Goal: Task Accomplishment & Management: Use online tool/utility

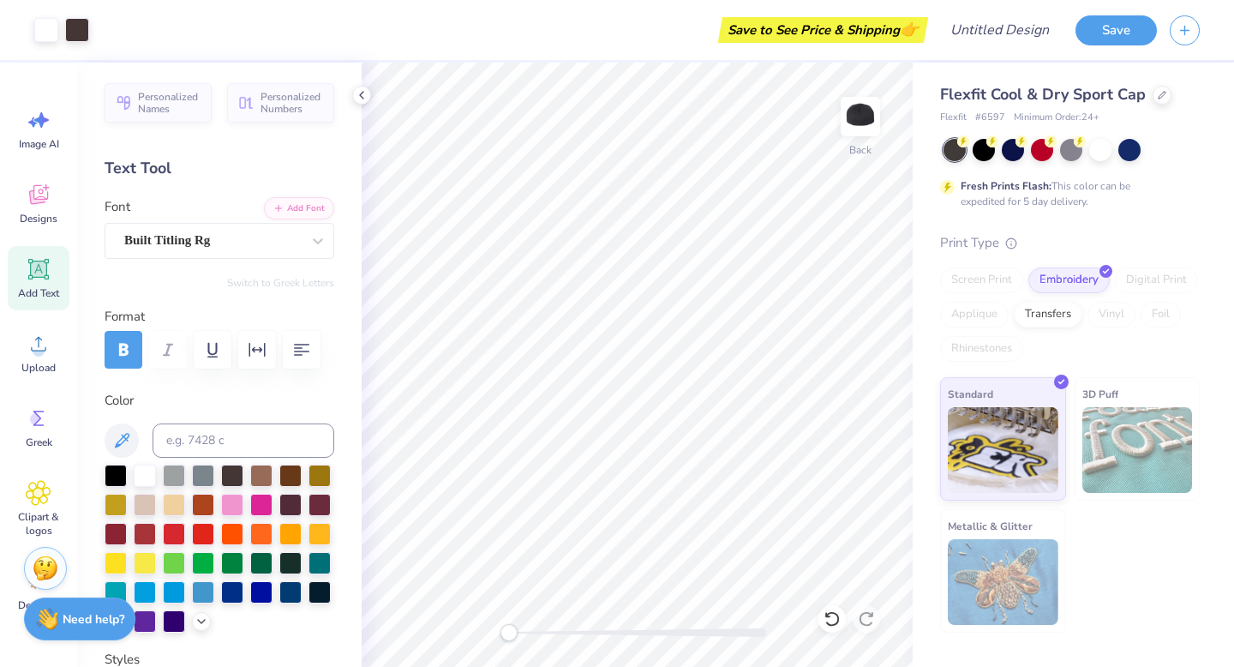
click at [83, 615] on strong "Need help?" at bounding box center [94, 619] width 62 height 16
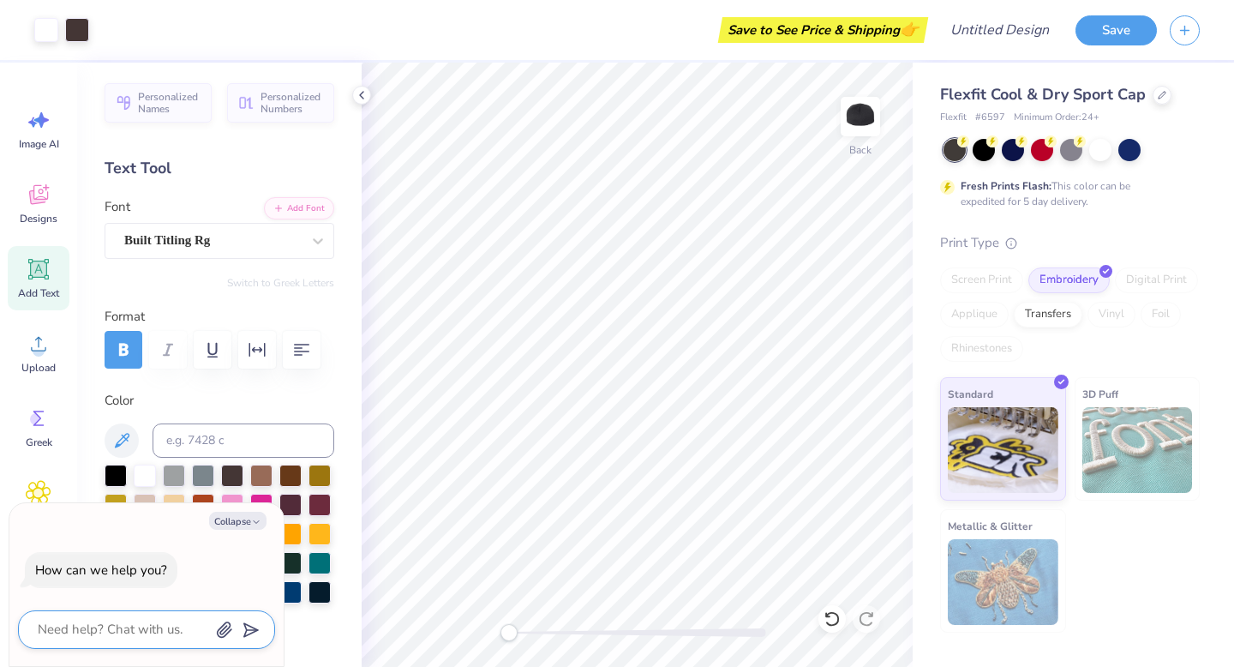
click at [106, 635] on textarea at bounding box center [123, 629] width 174 height 23
type textarea "I"
type textarea "x"
type textarea "I"
type textarea "x"
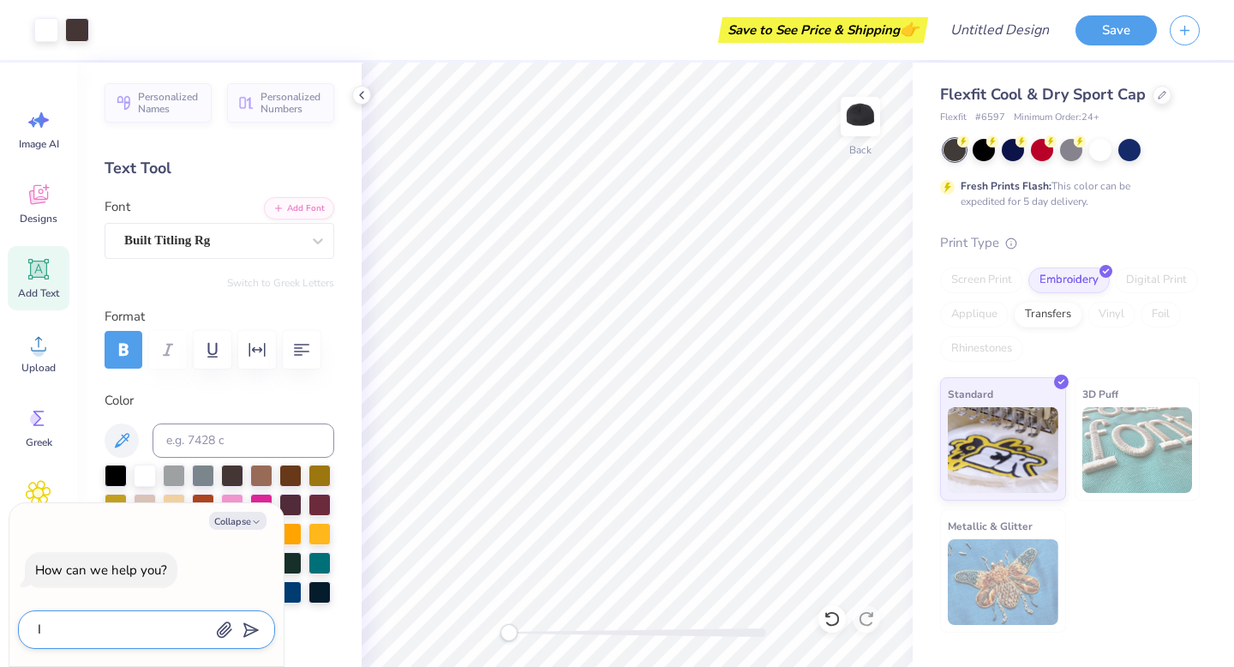
type textarea "I w"
type textarea "x"
type textarea "I wa"
type textarea "x"
type textarea "I wan"
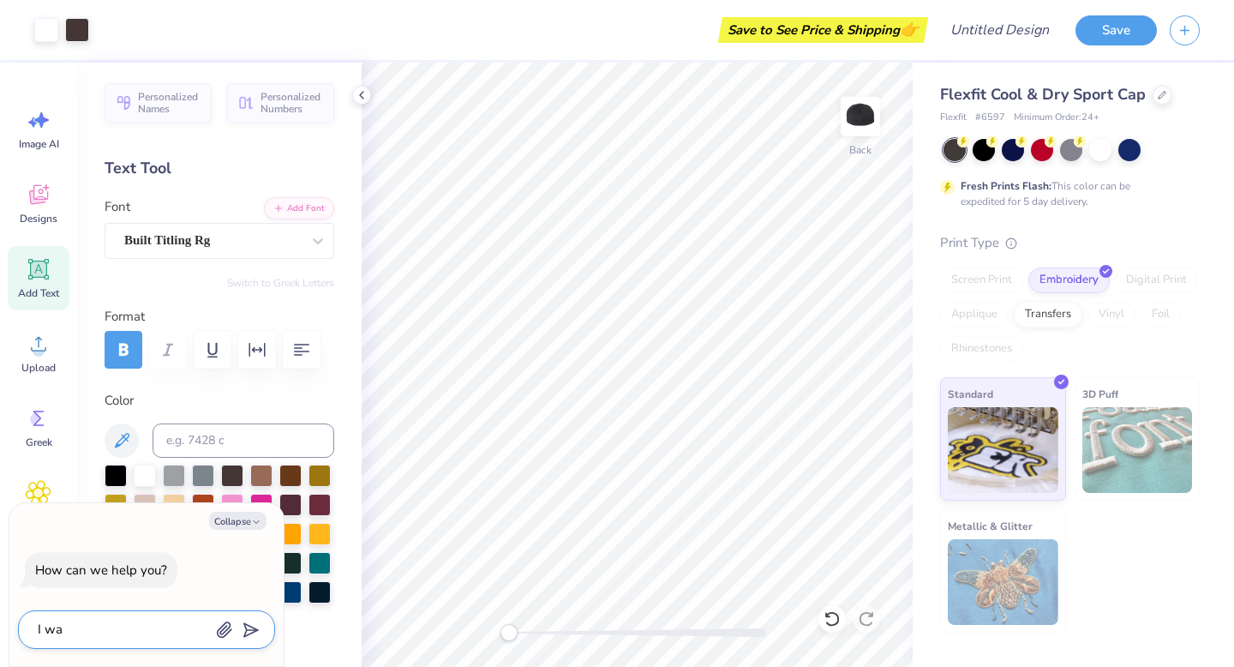
type textarea "x"
type textarea "I want"
type textarea "x"
type textarea "I want"
type textarea "x"
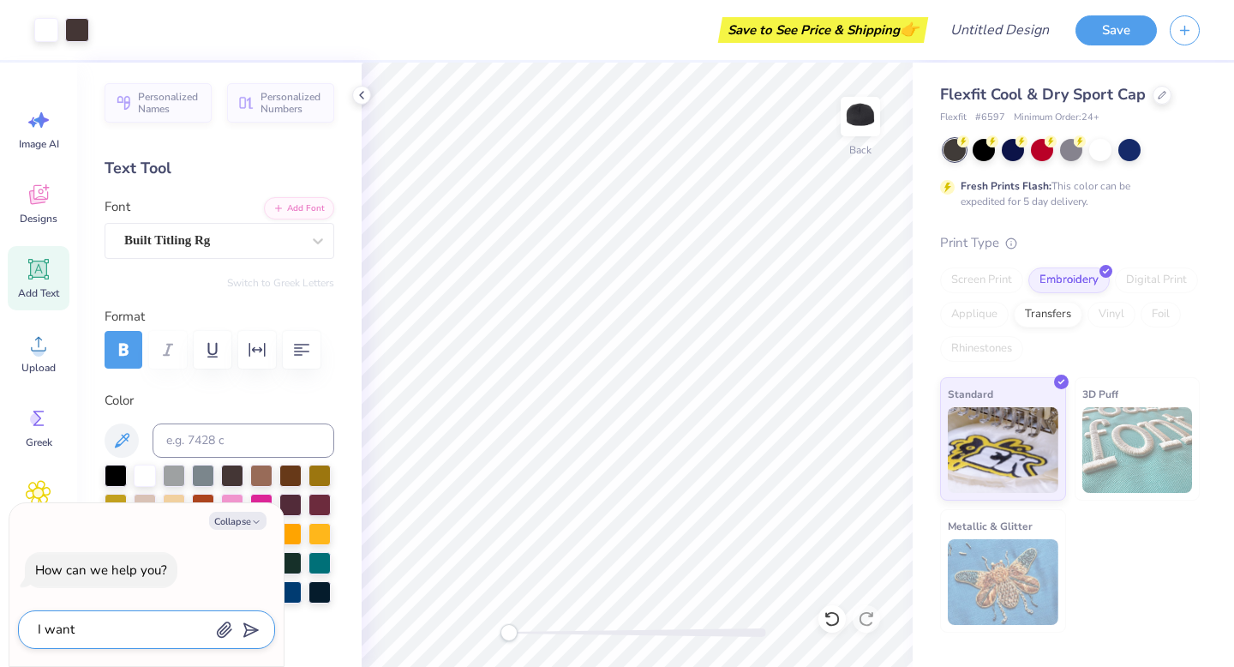
type textarea "I want t"
type textarea "x"
type textarea "I want to"
type textarea "x"
type textarea "I want to"
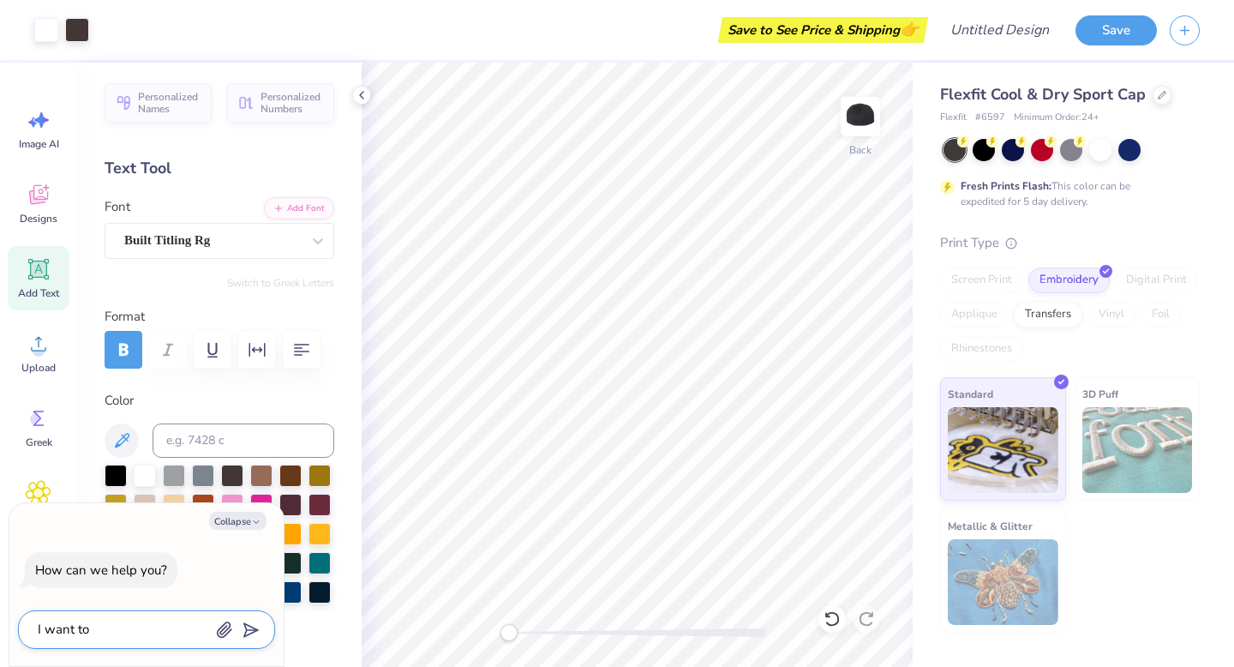
type textarea "x"
type textarea "I want to m"
type textarea "x"
type textarea "I want to ma"
type textarea "x"
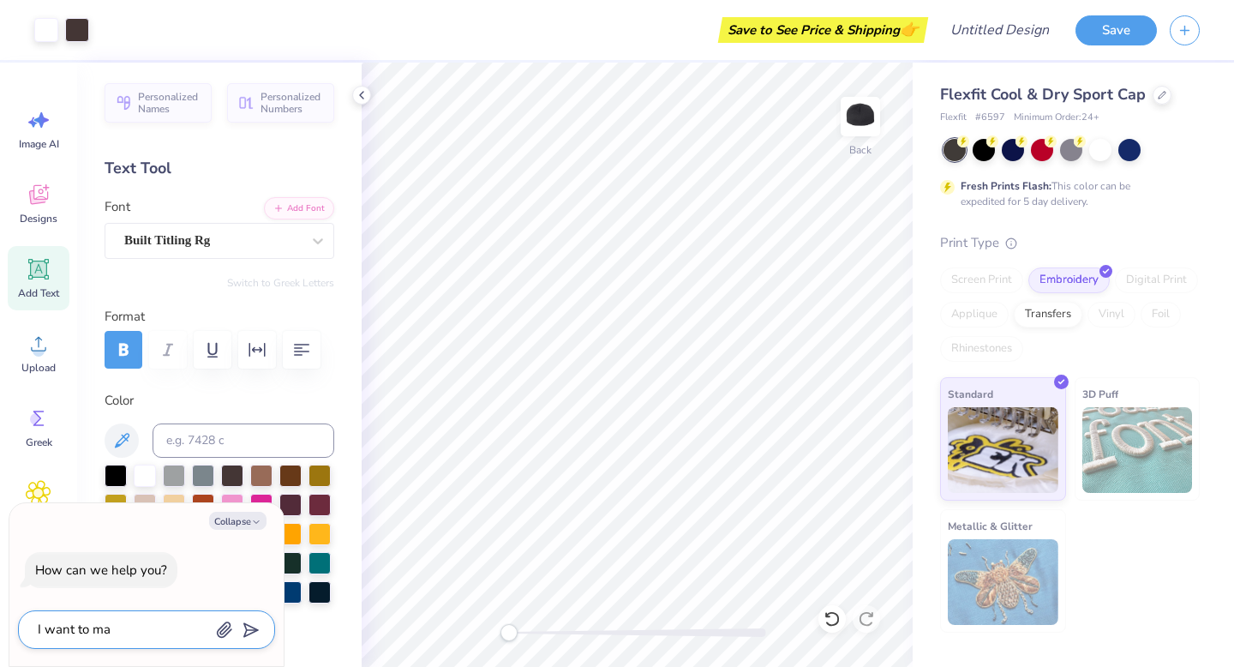
type textarea "I want to mak"
type textarea "x"
type textarea "I want to make"
type textarea "x"
type textarea "I want to make"
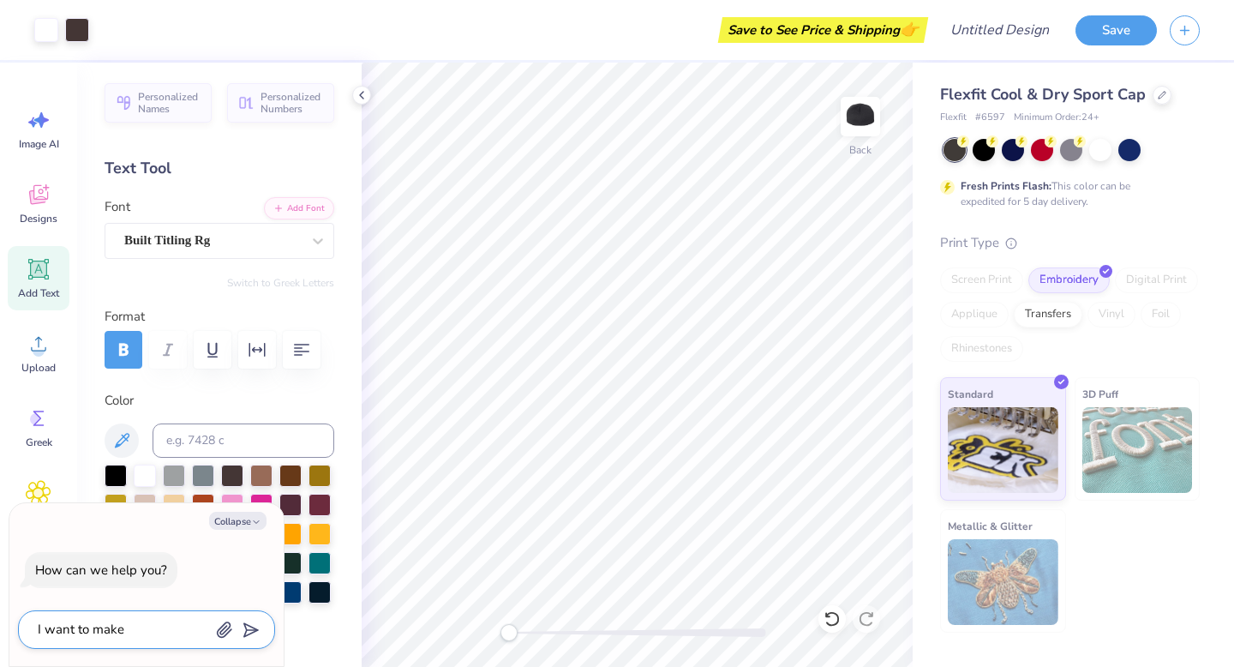
type textarea "x"
type textarea "I want to make t"
type textarea "x"
type textarea "I want to make th"
type textarea "x"
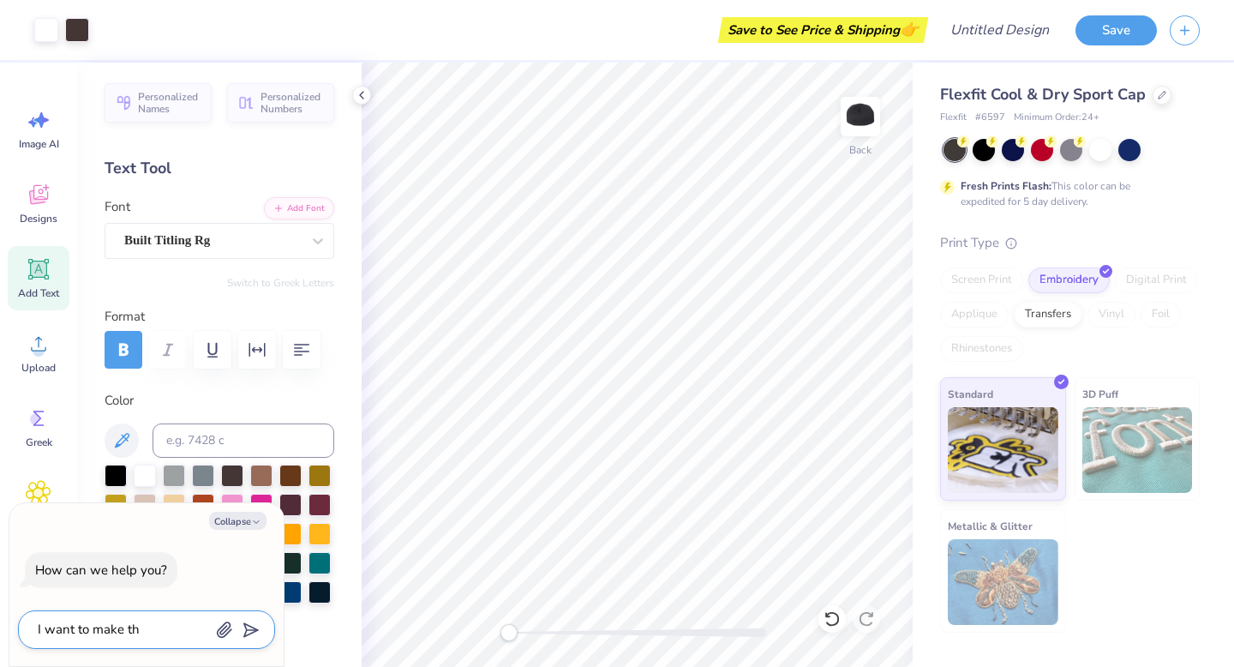
type textarea "I want to make thi"
type textarea "x"
type textarea "I want to make this"
type textarea "x"
type textarea "I want to make this"
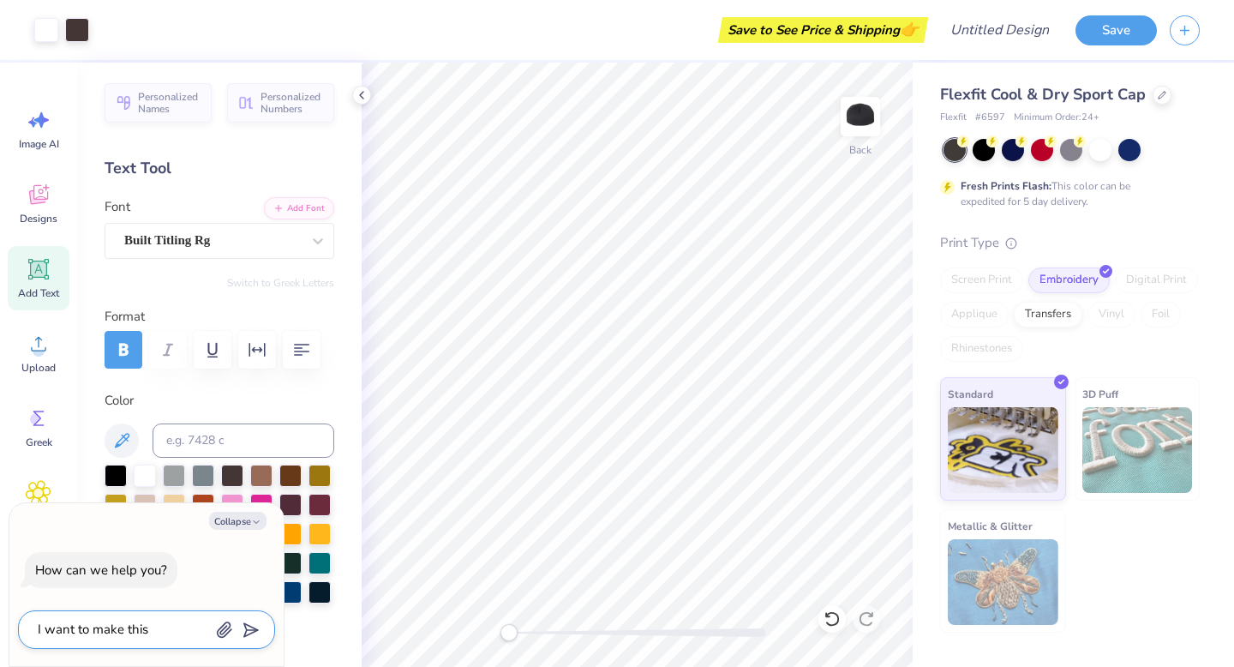
type textarea "x"
type textarea "I want to make this a"
type textarea "x"
type textarea "I want to make this a"
type textarea "x"
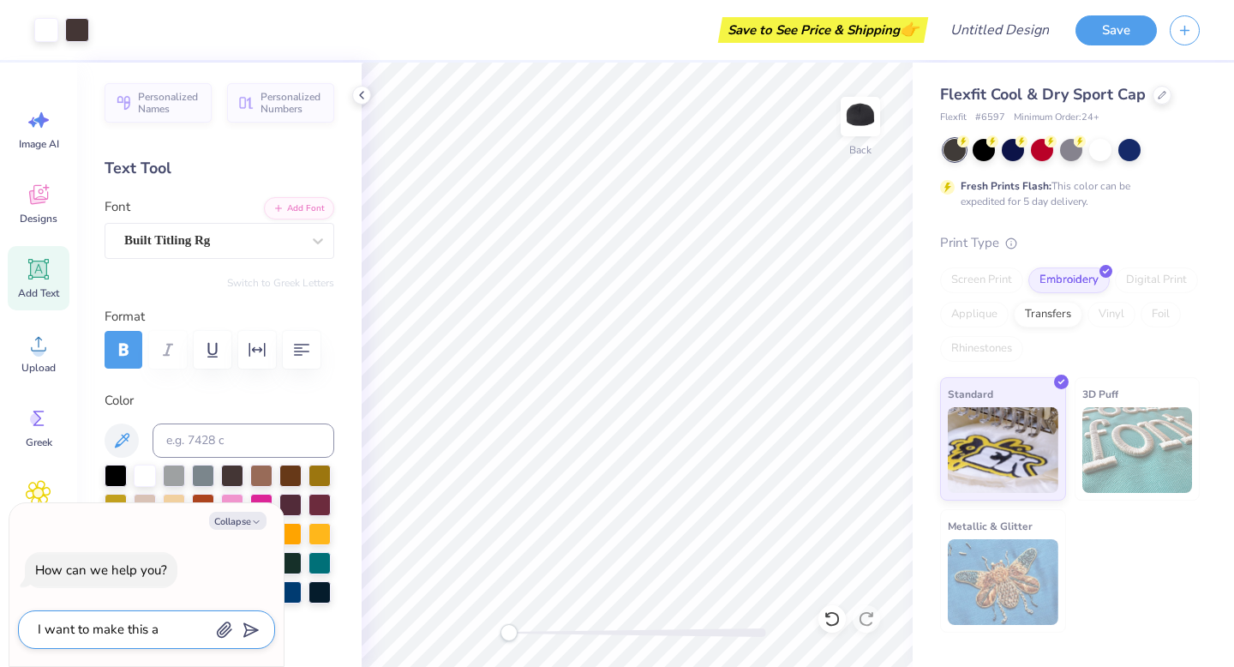
type textarea "I want to make this a s"
type textarea "x"
type textarea "I want to make this a sh"
type textarea "x"
type textarea "I want to make this a shi"
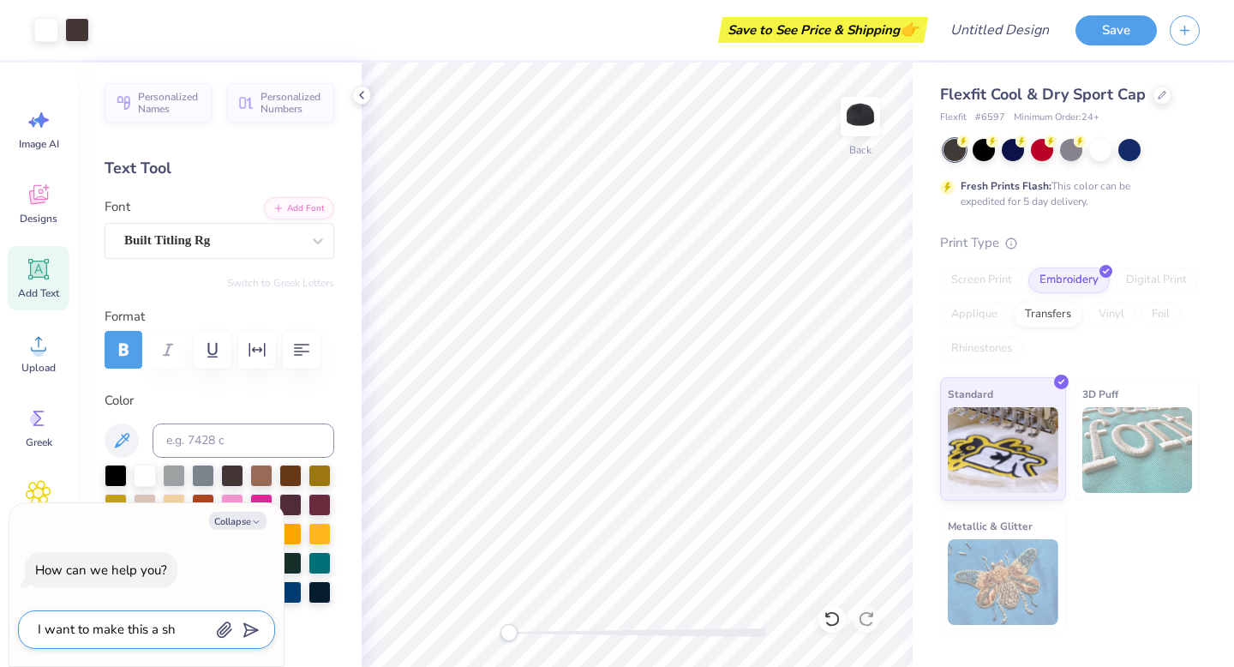
type textarea "x"
type textarea "I want to make this a shir"
type textarea "x"
type textarea "I want to make this a shirt"
type textarea "x"
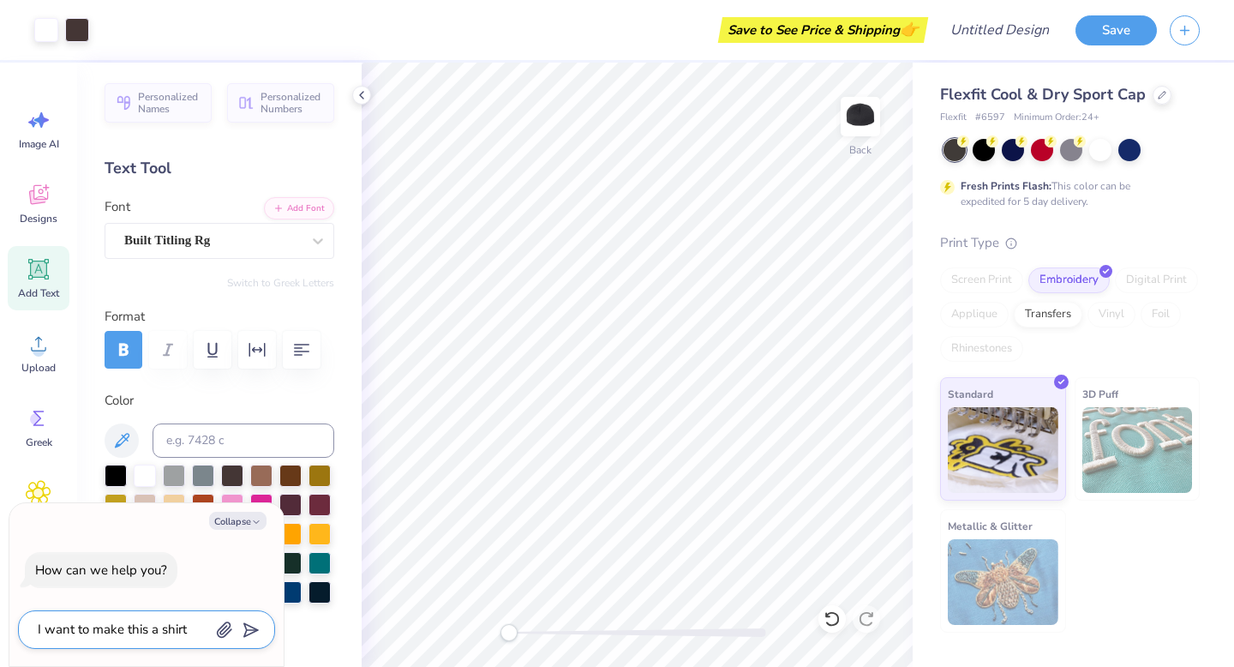
type textarea "I want to make this a shirt"
type textarea "x"
type textarea "I want to make this a shirt i"
type textarea "x"
type textarea "I want to make this a shirt in"
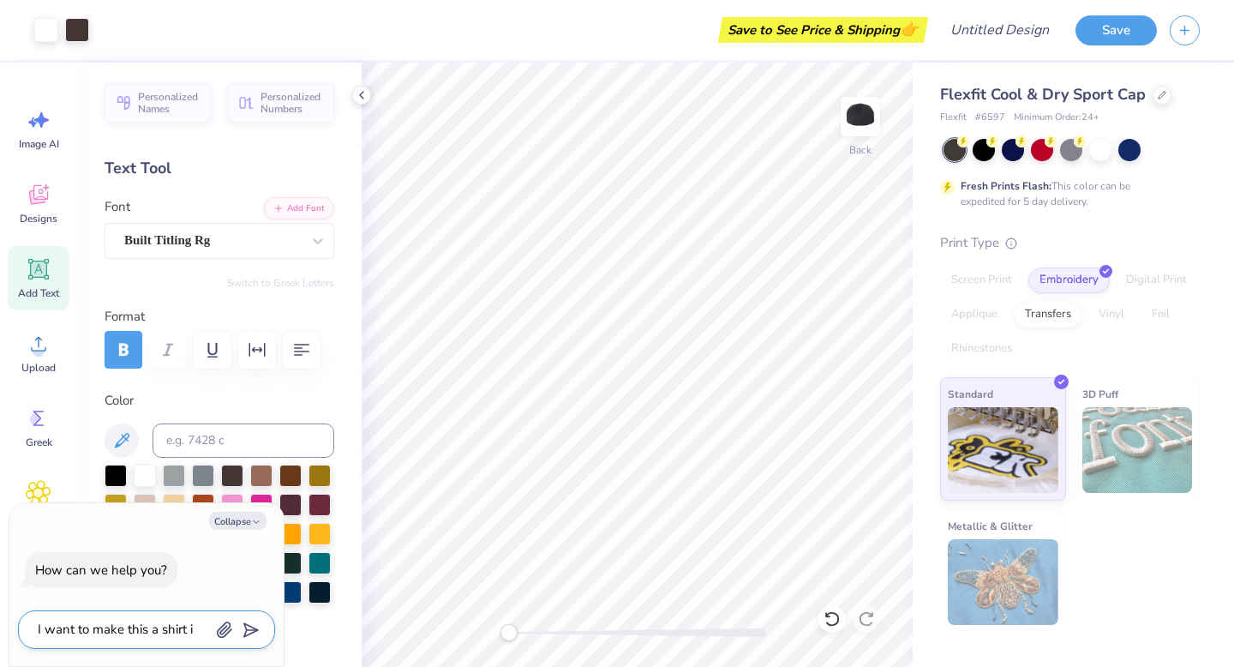
type textarea "x"
type textarea "I want to make this a shirt ins"
type textarea "x"
type textarea "I want to make this a shirt inst"
type textarea "x"
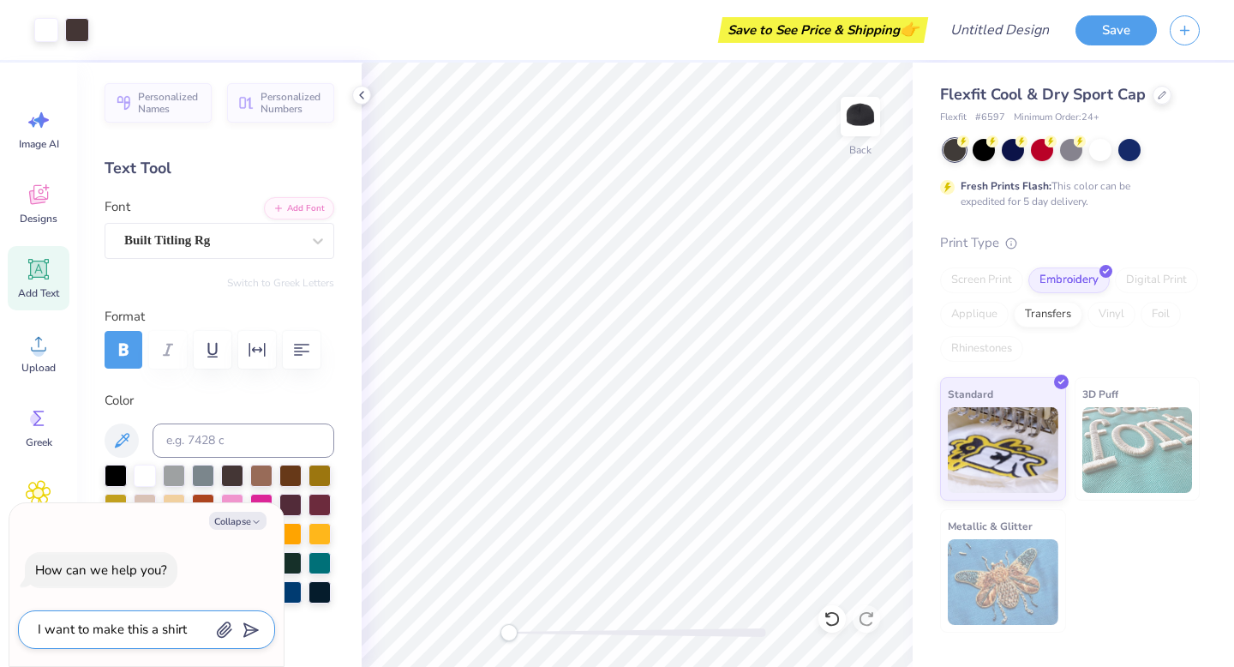
type textarea "I want to make this a shirt inste"
type textarea "x"
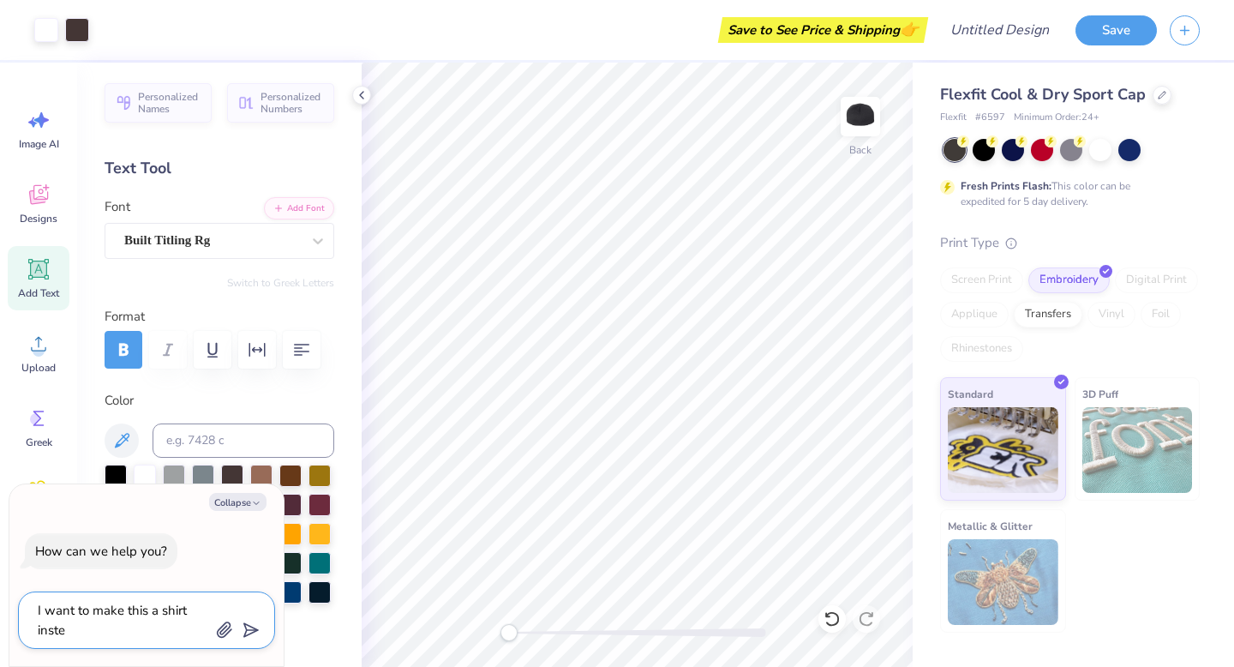
type textarea "I want to make this a shirt instea"
type textarea "x"
type textarea "I want to make this a shirt instead"
type textarea "x"
type textarea "I want to make this a shirt instead"
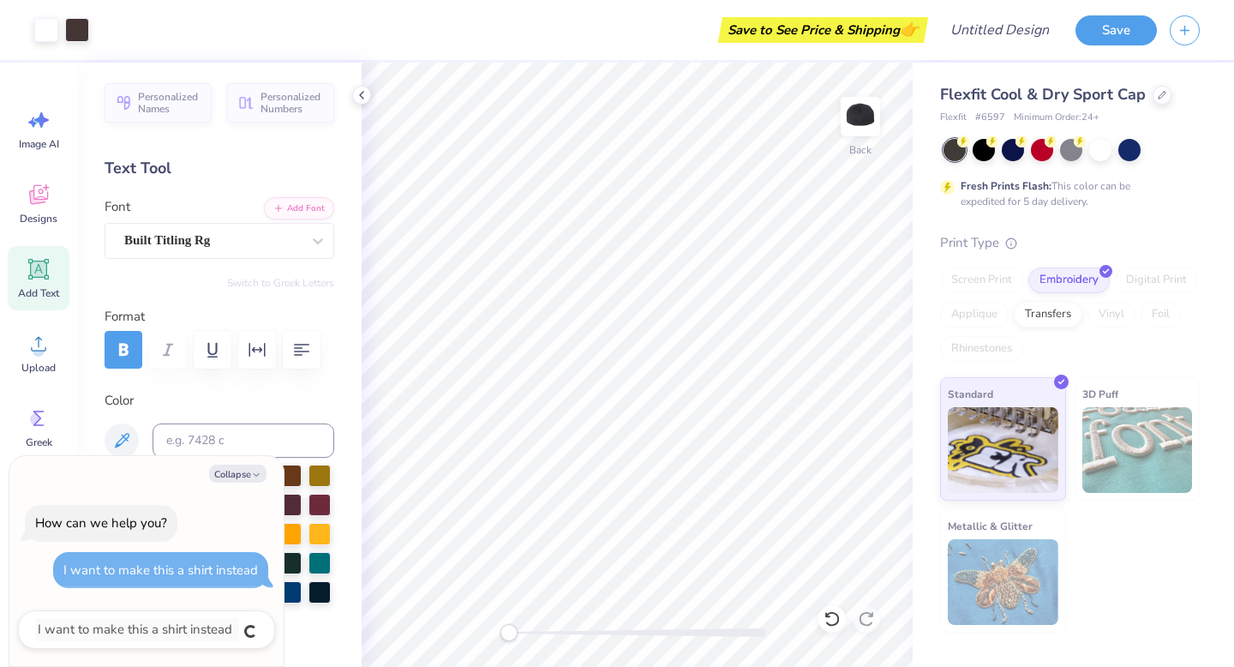
type textarea "x"
click at [172, 100] on span "Personalized Names" at bounding box center [169, 100] width 63 height 24
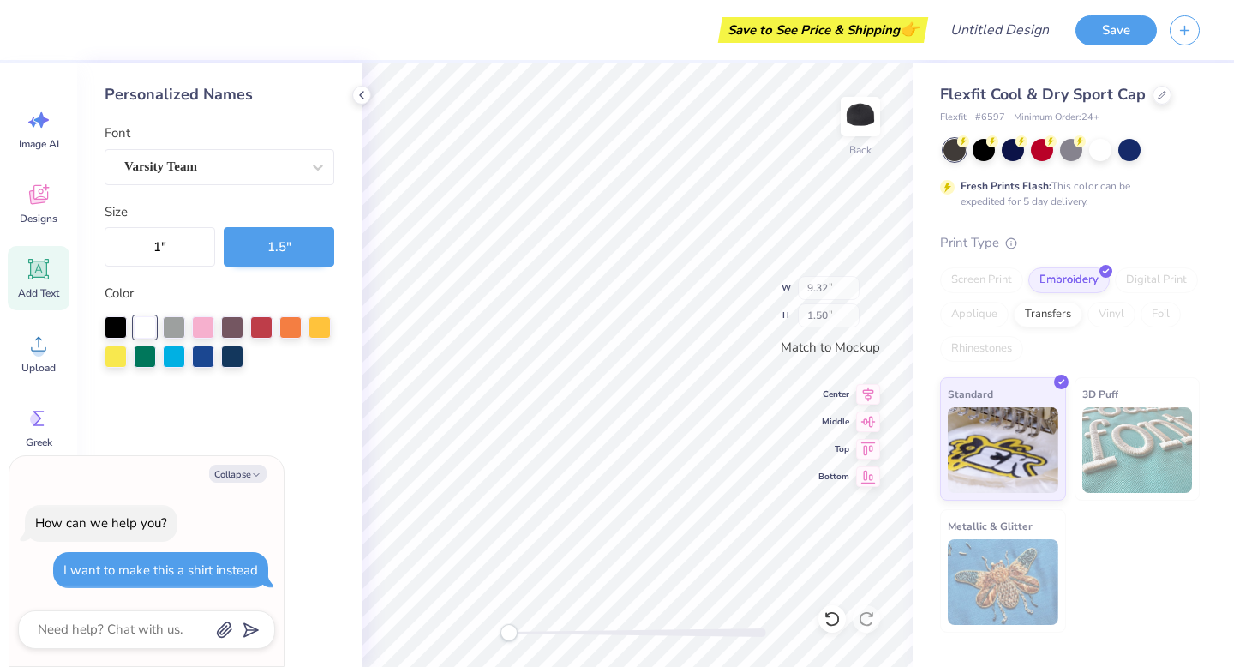
click at [273, 108] on div "Personalized Names Font Varsity Team Size 1 " 1.5 " Color" at bounding box center [219, 365] width 285 height 604
type textarea "x"
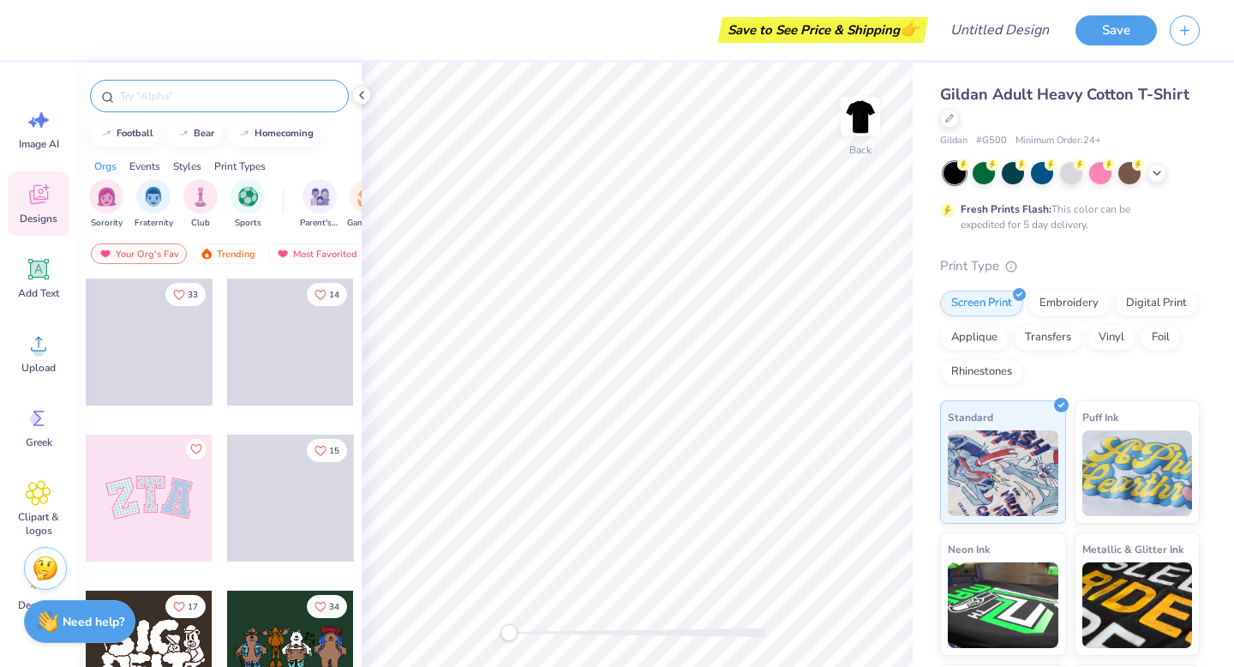
click at [172, 94] on input "text" at bounding box center [227, 95] width 219 height 17
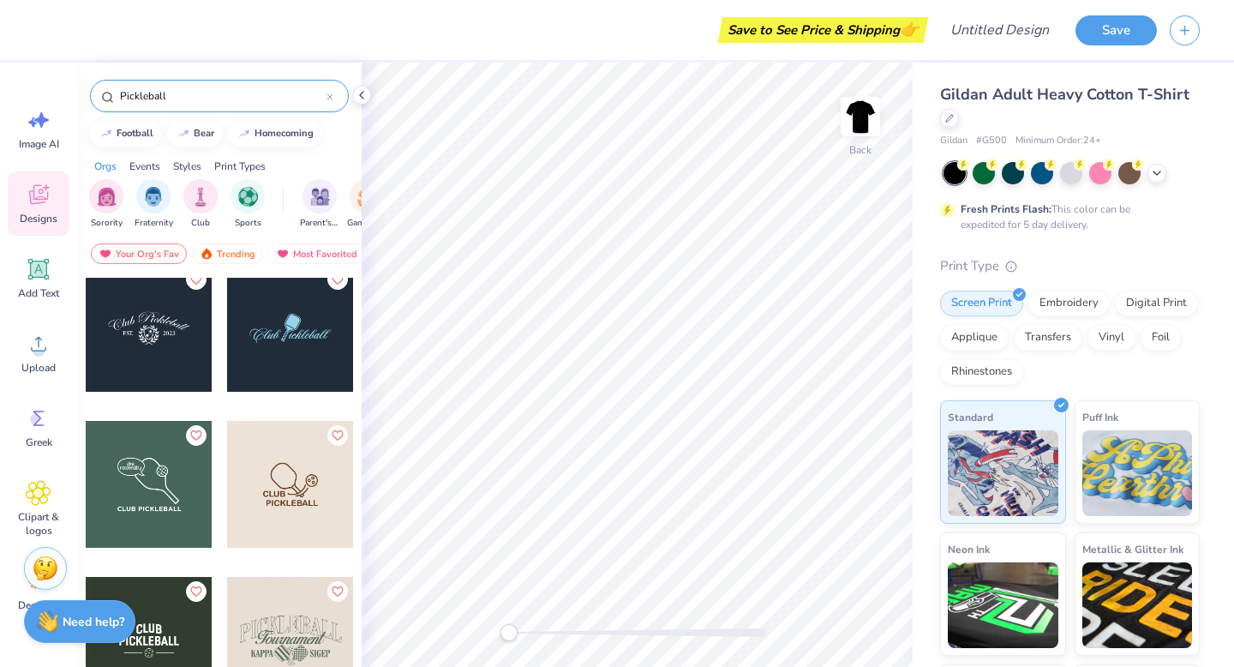
scroll to position [229, 0]
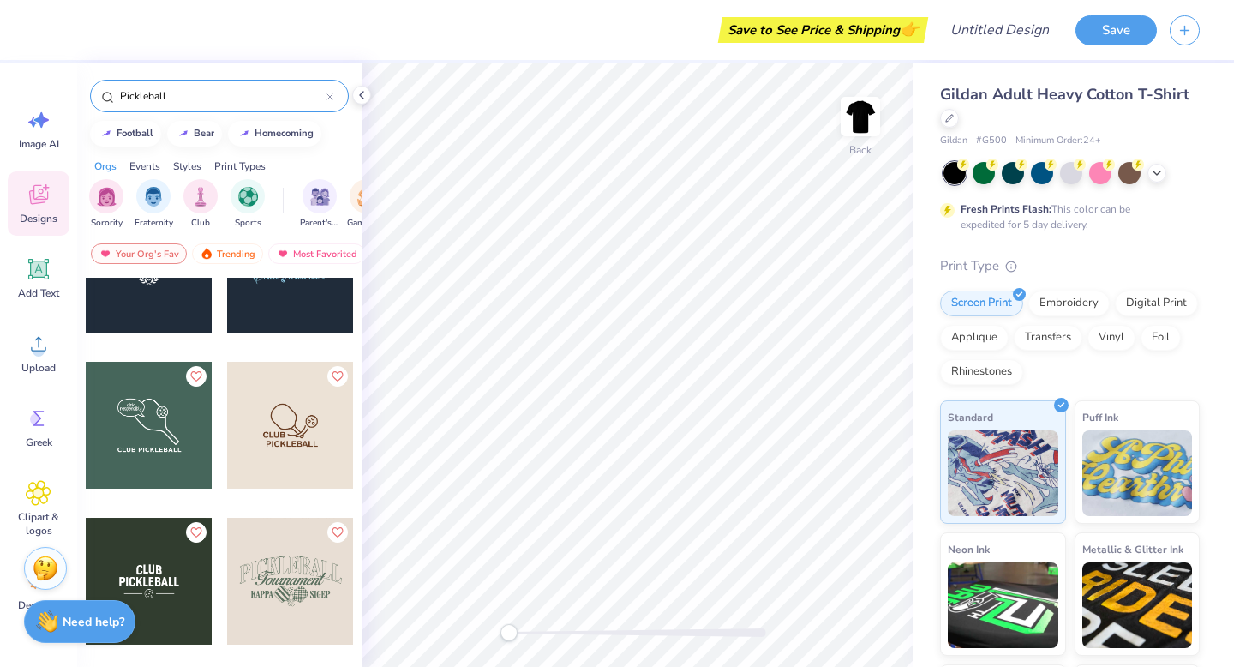
type input "Pickleball"
click at [169, 414] on div at bounding box center [149, 425] width 127 height 127
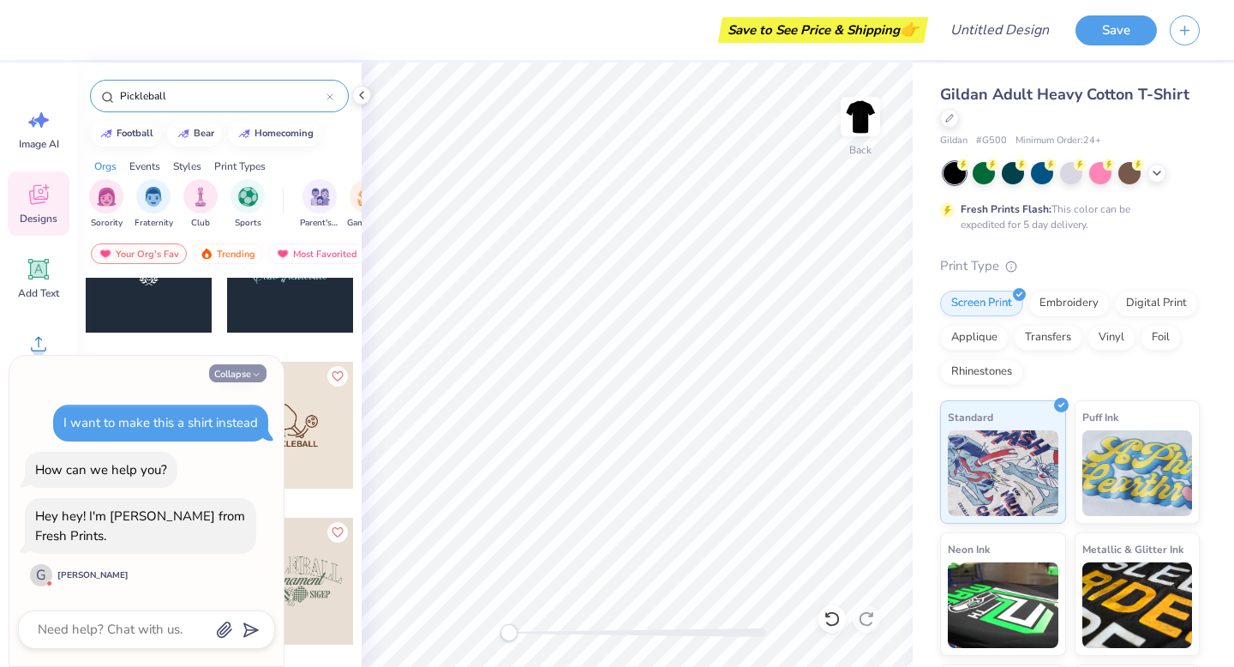
click at [254, 372] on icon "button" at bounding box center [256, 374] width 10 height 10
type textarea "x"
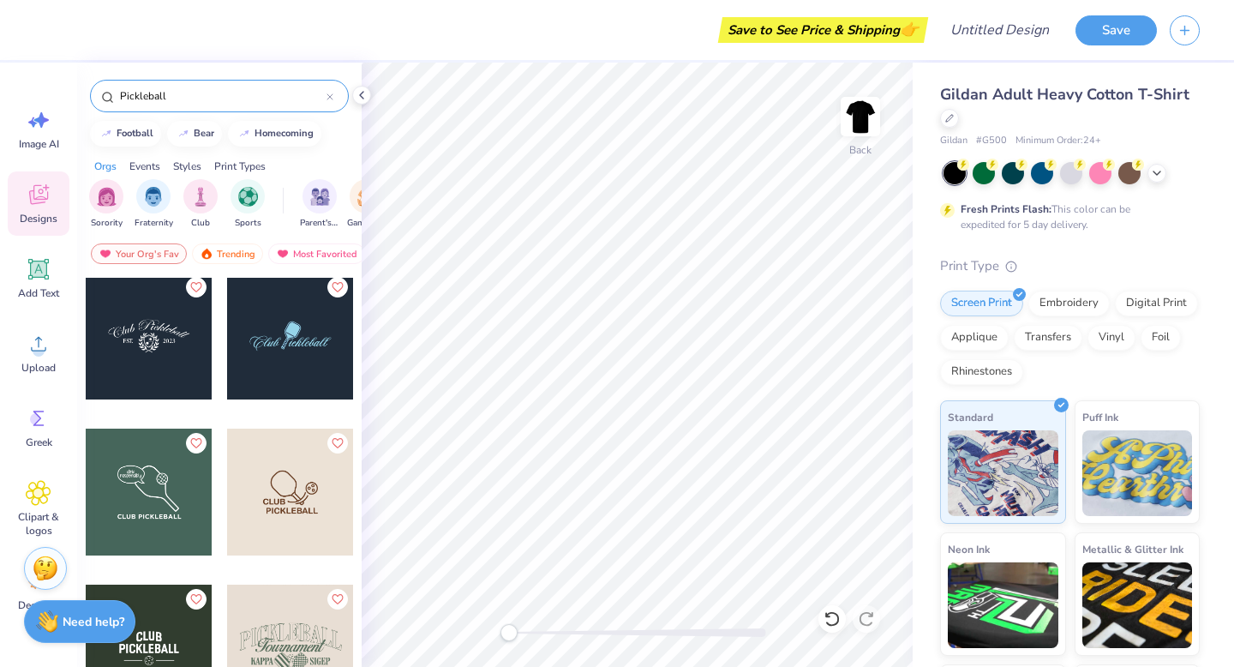
scroll to position [237, 0]
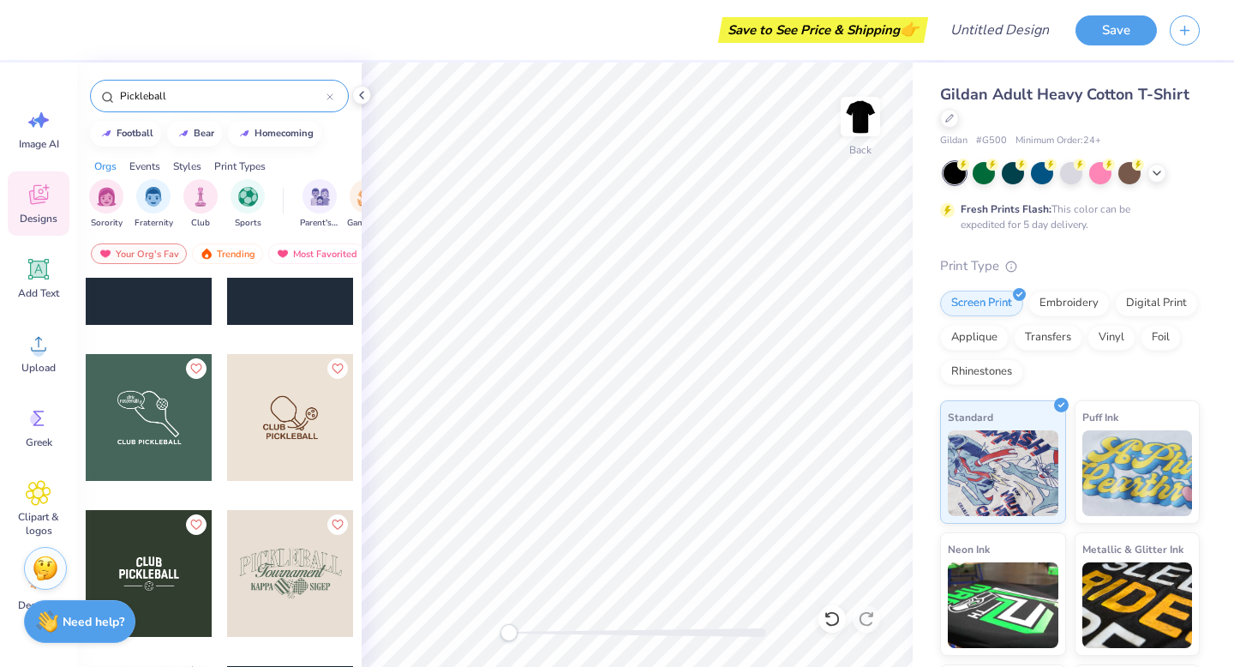
click at [291, 438] on div at bounding box center [290, 417] width 127 height 127
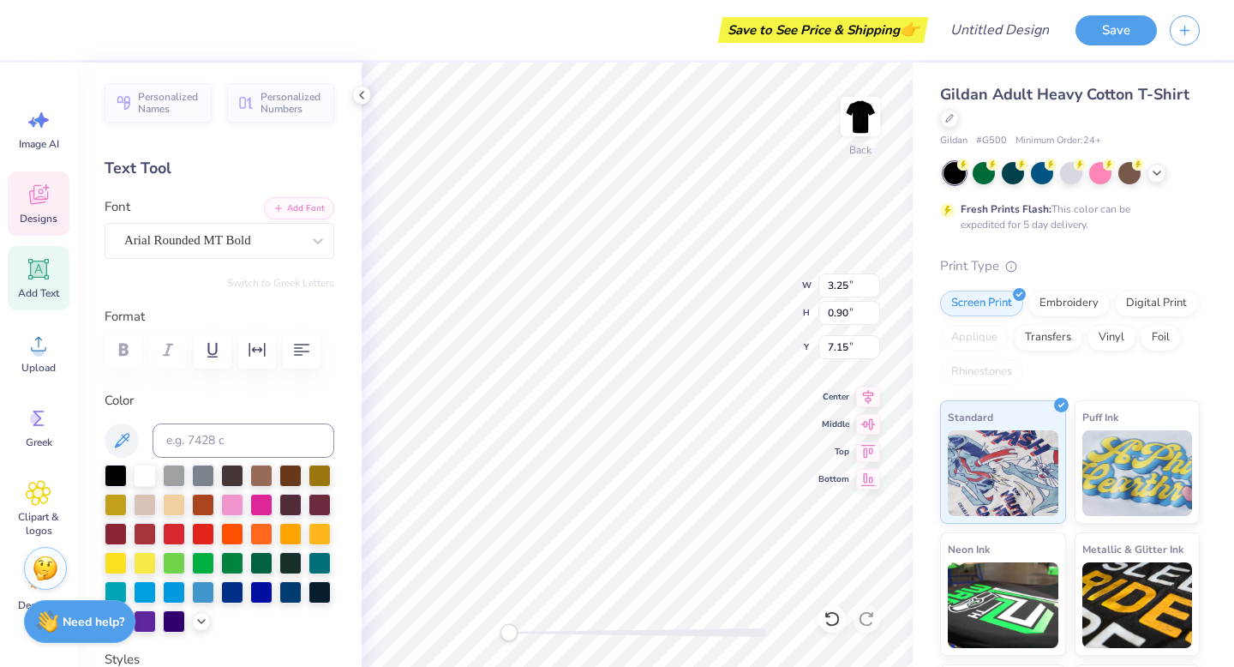
scroll to position [0, 1]
type textarea "Tournie"
click at [39, 209] on div "Designs" at bounding box center [39, 203] width 62 height 64
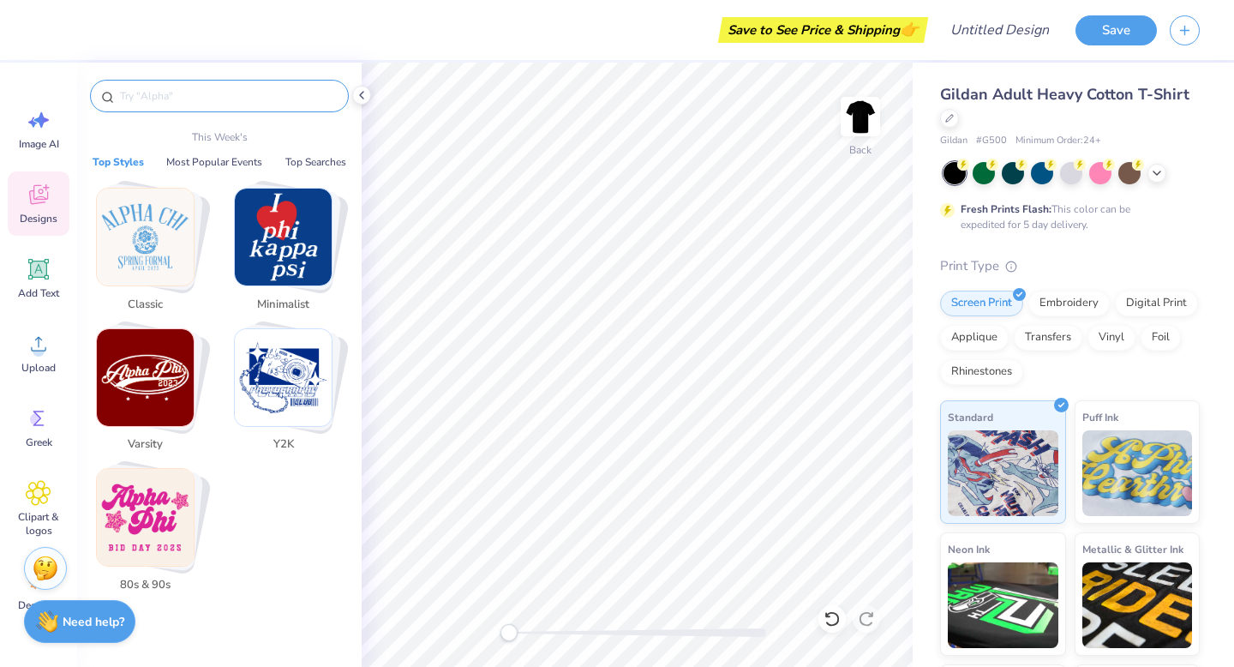
click at [180, 98] on input "text" at bounding box center [227, 95] width 219 height 17
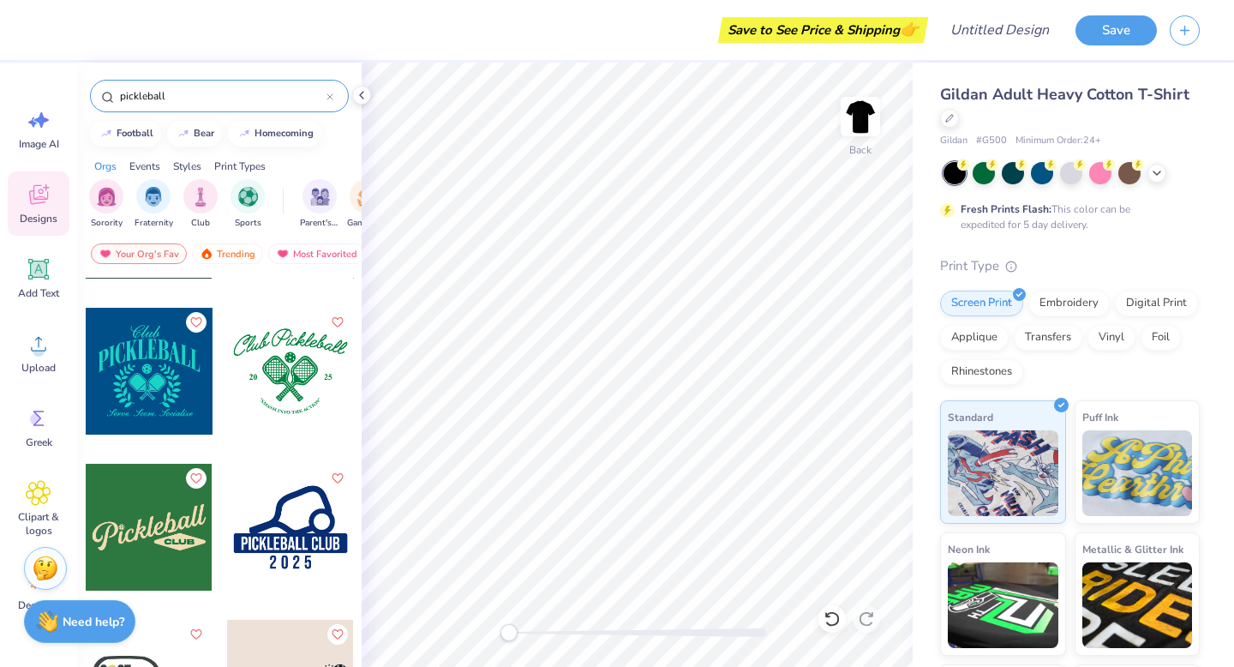
scroll to position [1065, 0]
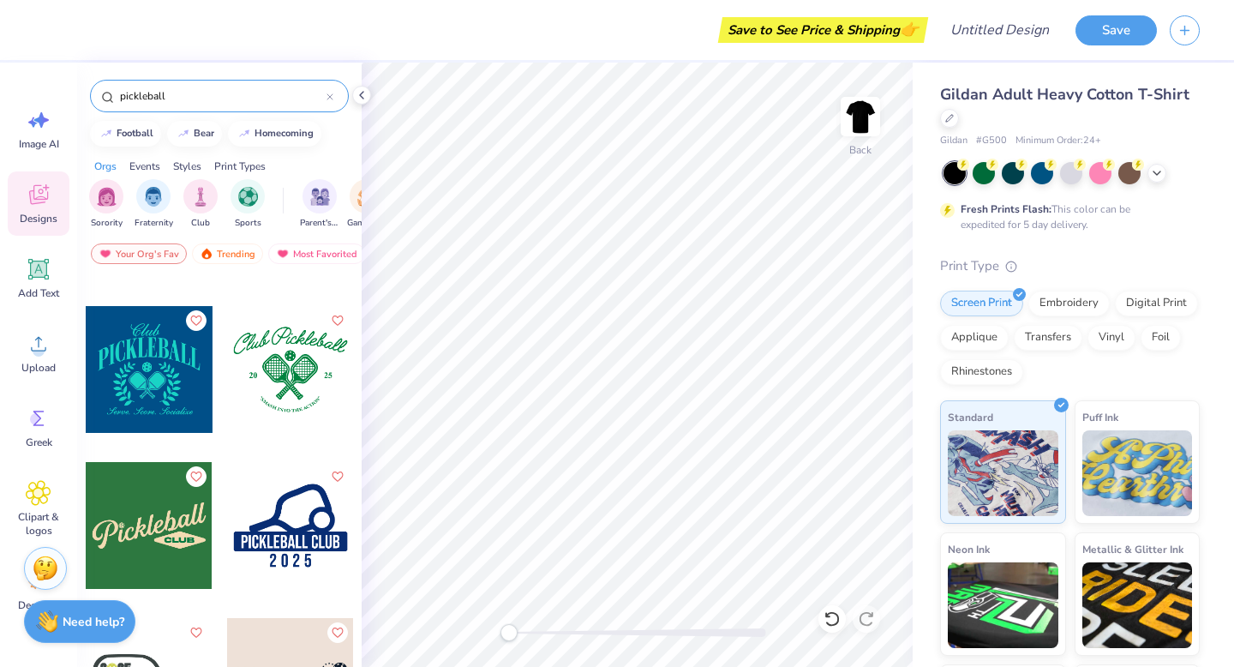
type input "pickleball"
click at [290, 533] on div at bounding box center [290, 525] width 127 height 127
click at [851, 422] on div "Back W 6.05 6.05 " H 4.43 4.43 " Y 3.00 3.00 " Center Middle Top Bottom" at bounding box center [637, 365] width 551 height 604
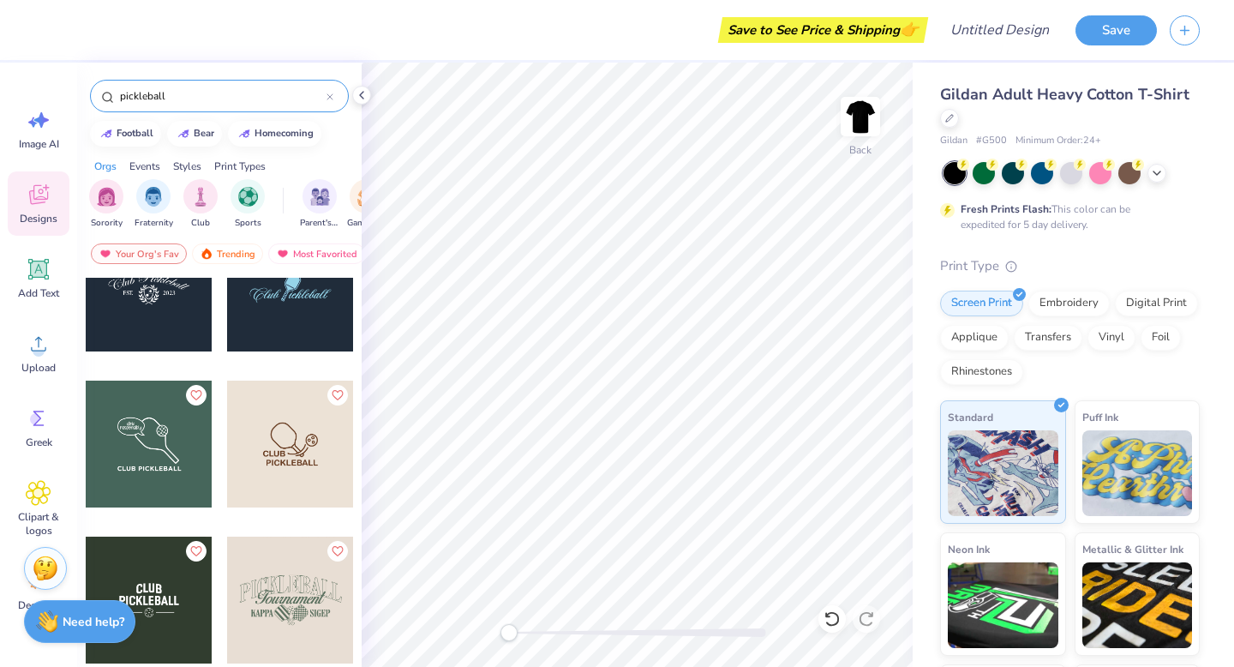
scroll to position [220, 0]
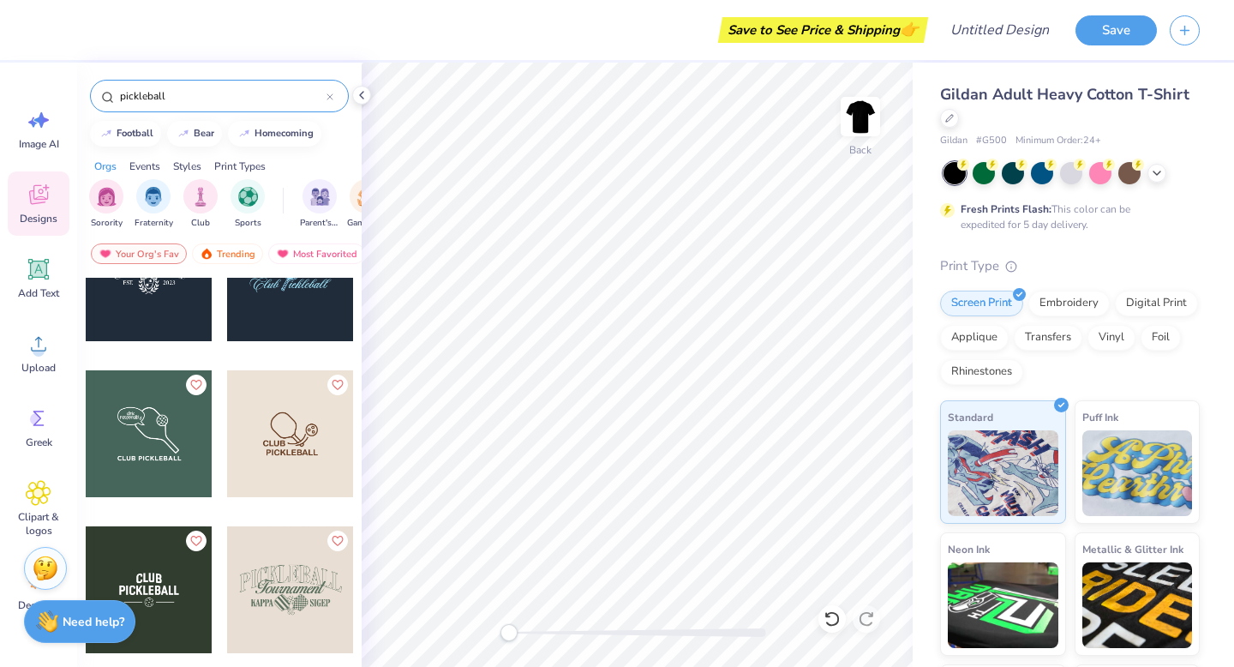
click at [267, 432] on div at bounding box center [290, 433] width 127 height 127
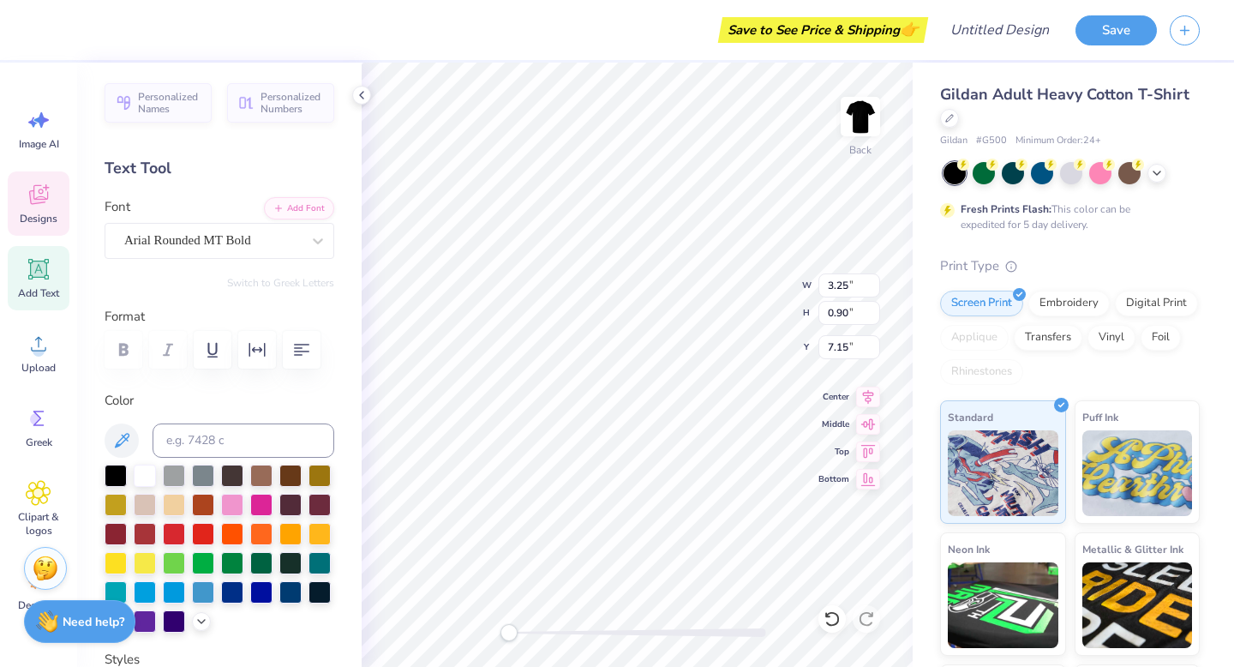
scroll to position [0, 1]
type textarea "PICKLE"
type input "7.59"
type input "8.50"
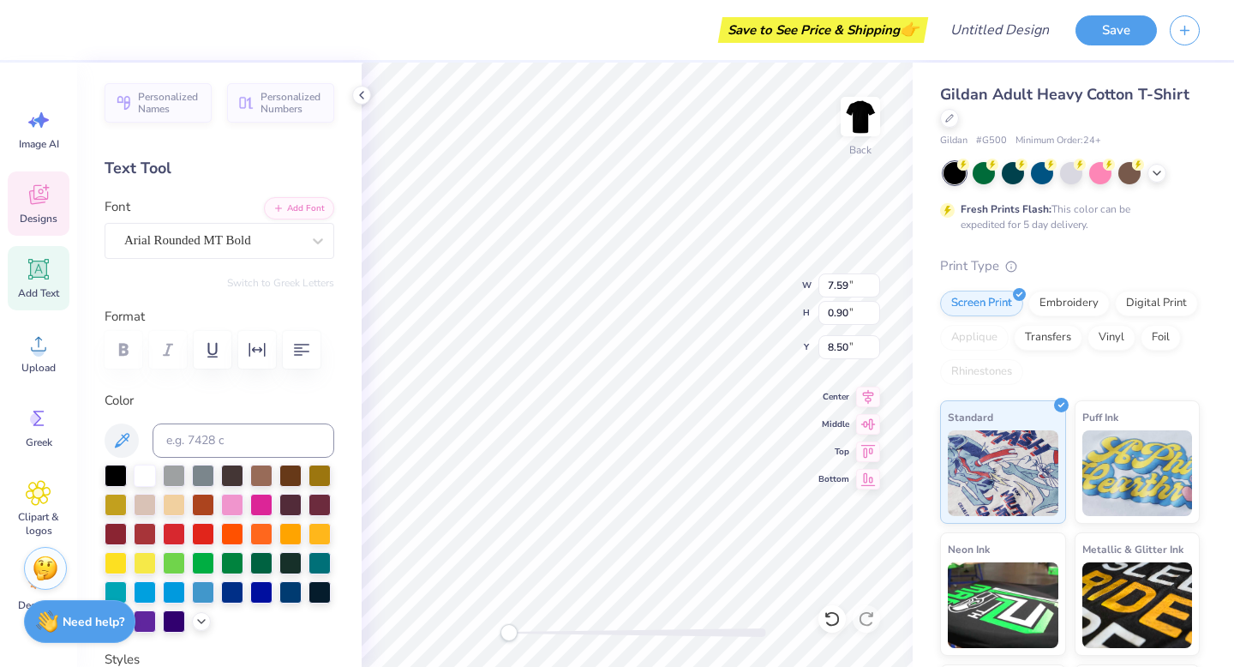
type textarea "TOURNIE"
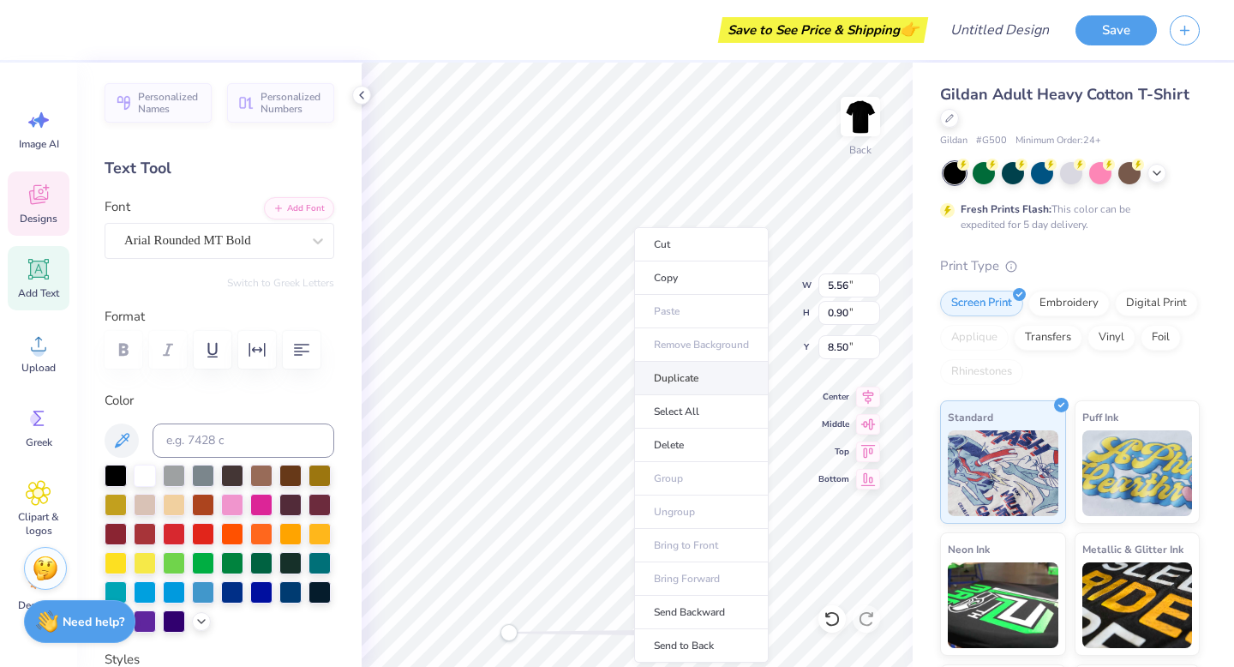
click at [685, 382] on li "Duplicate" at bounding box center [701, 378] width 135 height 33
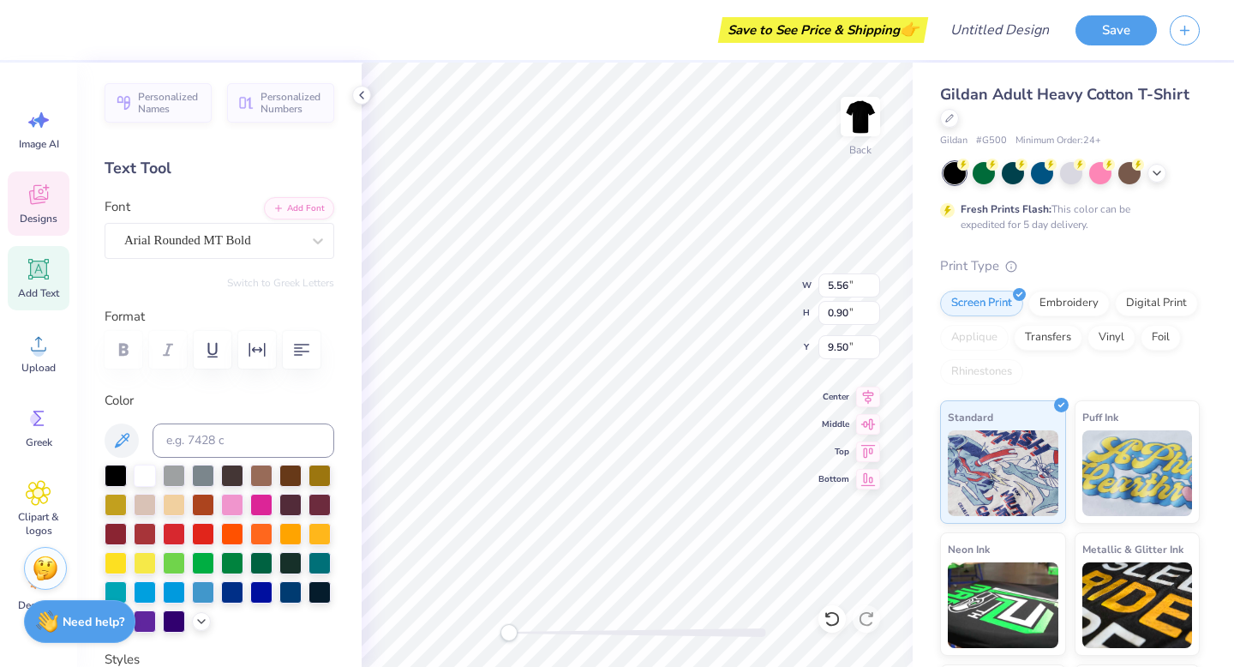
type input "9.50"
type textarea "Presented by Fish Co"
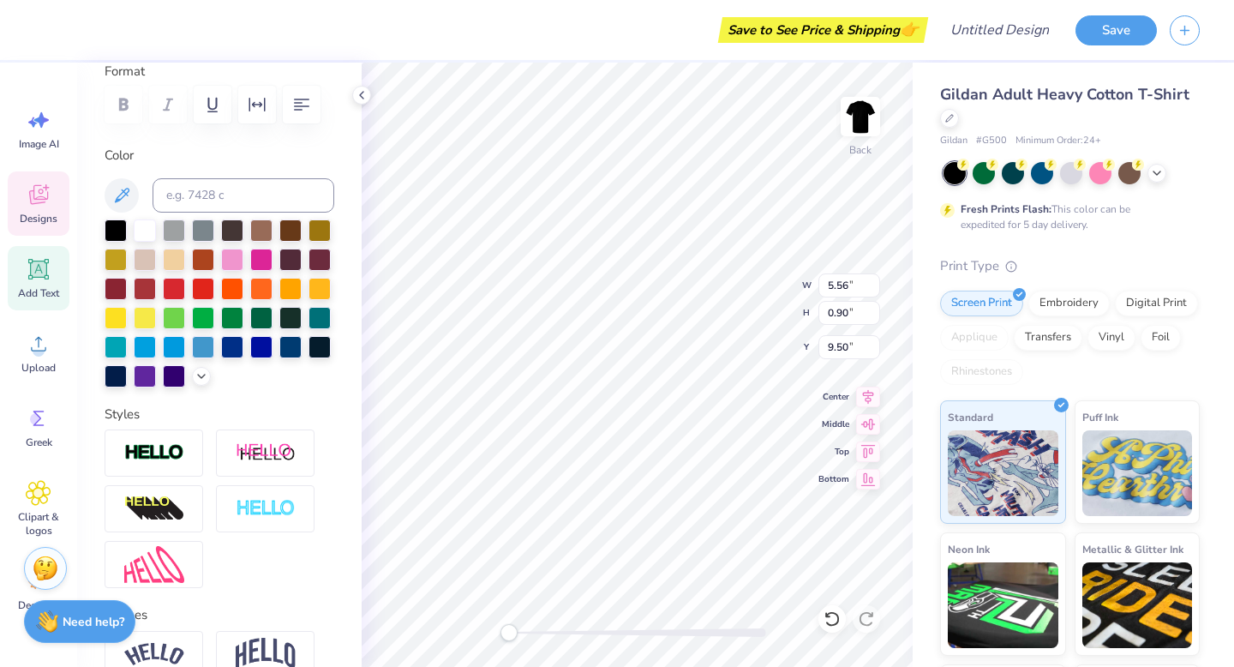
scroll to position [0, 0]
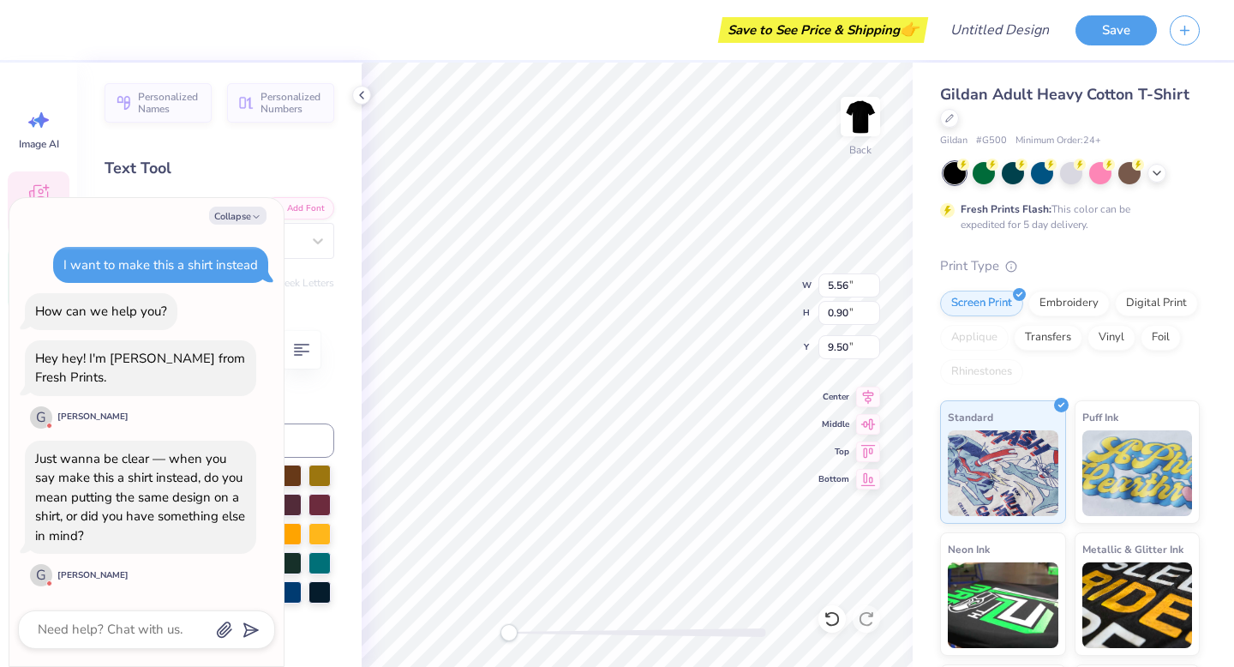
click at [300, 296] on div "Personalized Names Personalized Numbers Text Tool Add Font Font Arial Rounded M…" at bounding box center [219, 365] width 285 height 604
click at [314, 171] on div "Text Tool" at bounding box center [220, 168] width 230 height 23
click at [256, 218] on polyline "button" at bounding box center [256, 216] width 5 height 3
type textarea "x"
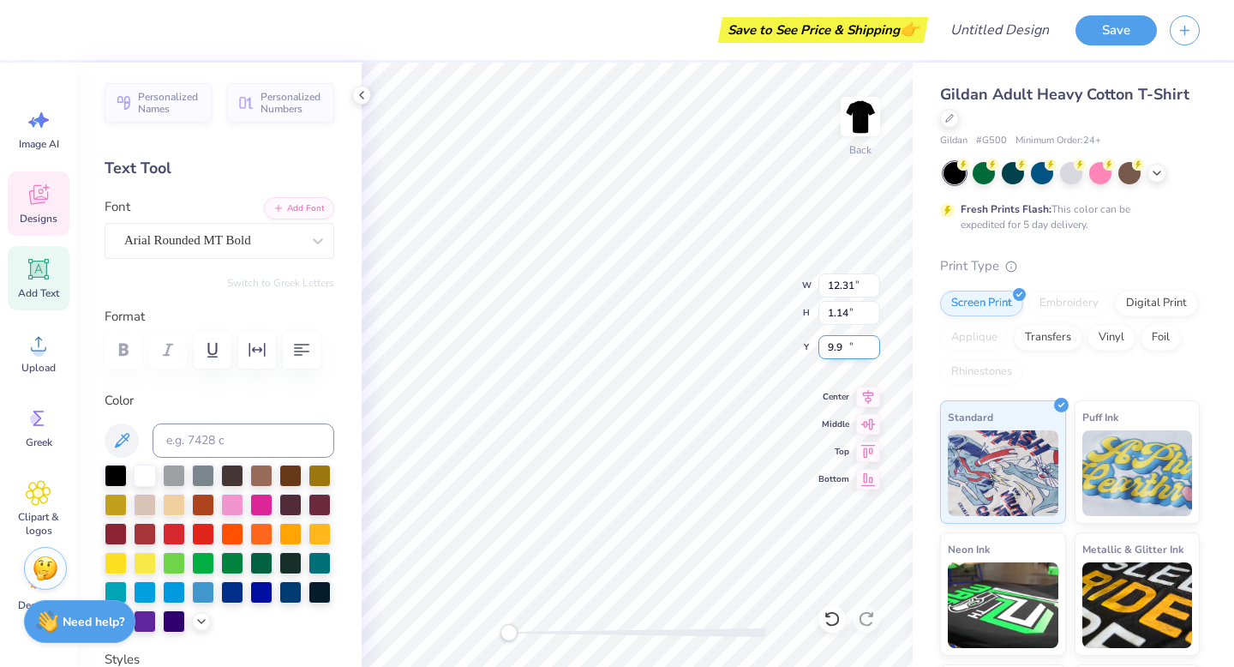
click at [877, 351] on input "9.9" at bounding box center [850, 347] width 62 height 24
click at [877, 351] on input "9.89" at bounding box center [850, 347] width 62 height 24
click at [877, 351] on input "9.88" at bounding box center [850, 347] width 62 height 24
click at [873, 344] on input "9.89" at bounding box center [850, 347] width 62 height 24
click at [876, 353] on input "9.88" at bounding box center [850, 347] width 62 height 24
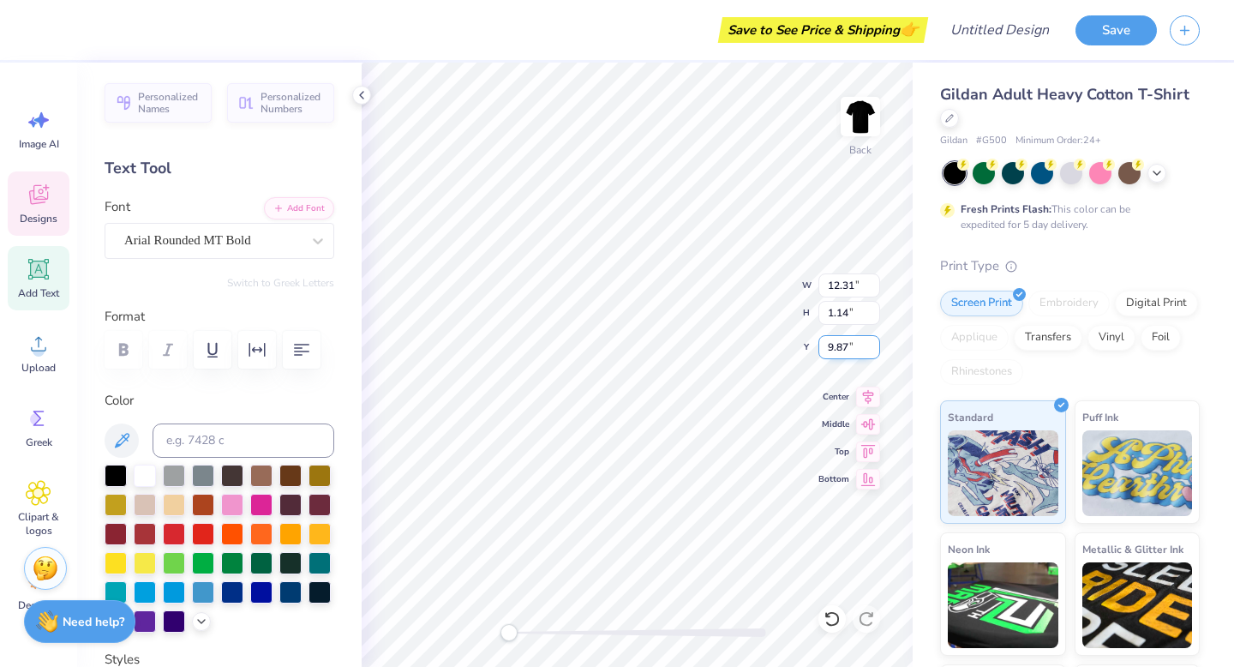
click at [876, 353] on input "9.87" at bounding box center [850, 347] width 62 height 24
click at [876, 353] on input "9.86" at bounding box center [850, 347] width 62 height 24
click at [875, 342] on input "9.87" at bounding box center [850, 347] width 62 height 24
click at [875, 342] on input "9.88" at bounding box center [850, 347] width 62 height 24
type input "9.89"
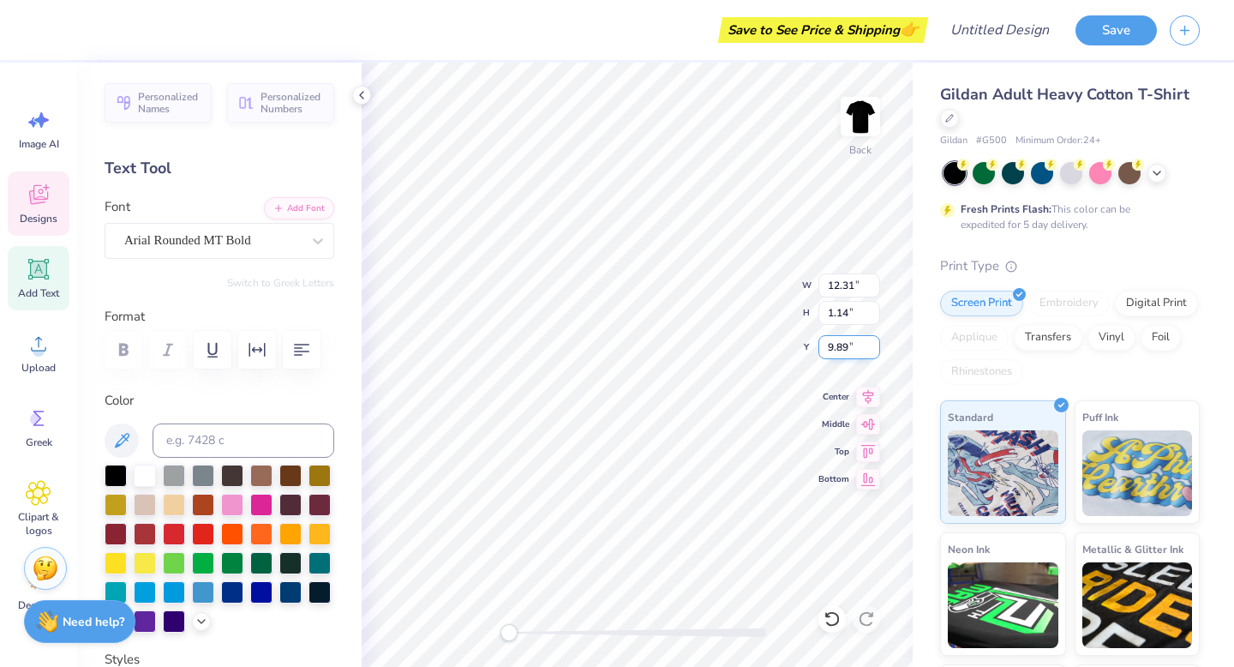
click at [875, 342] on input "9.89" at bounding box center [850, 347] width 62 height 24
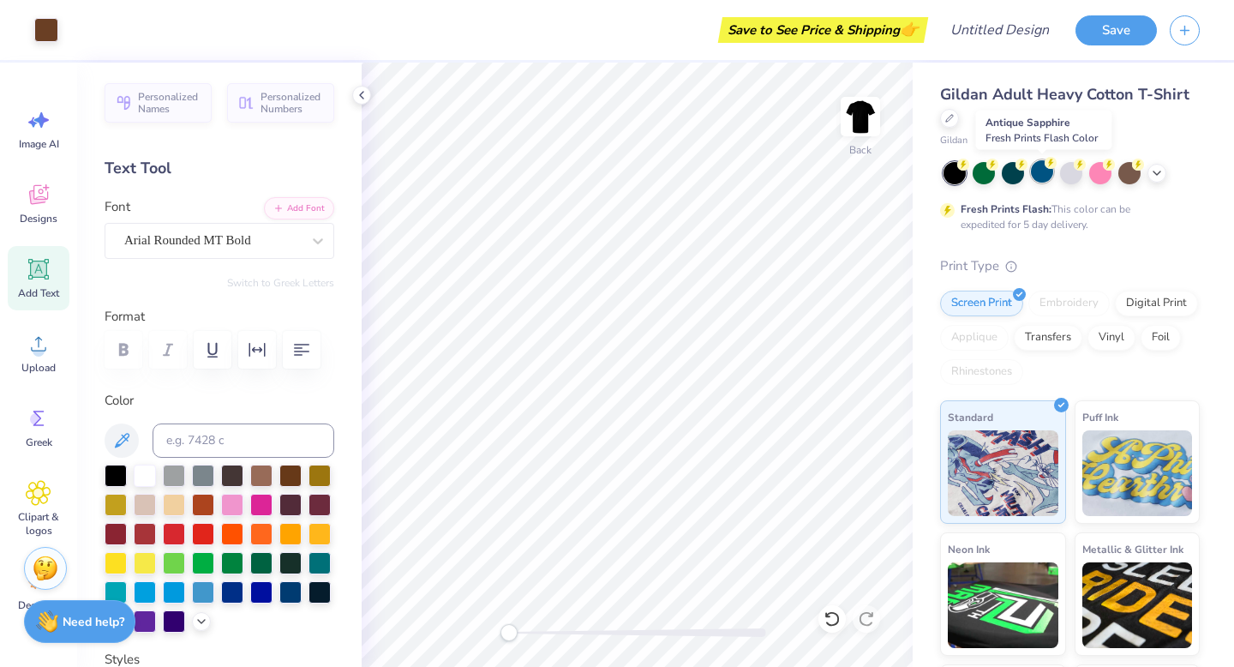
click at [1035, 173] on div at bounding box center [1042, 171] width 22 height 22
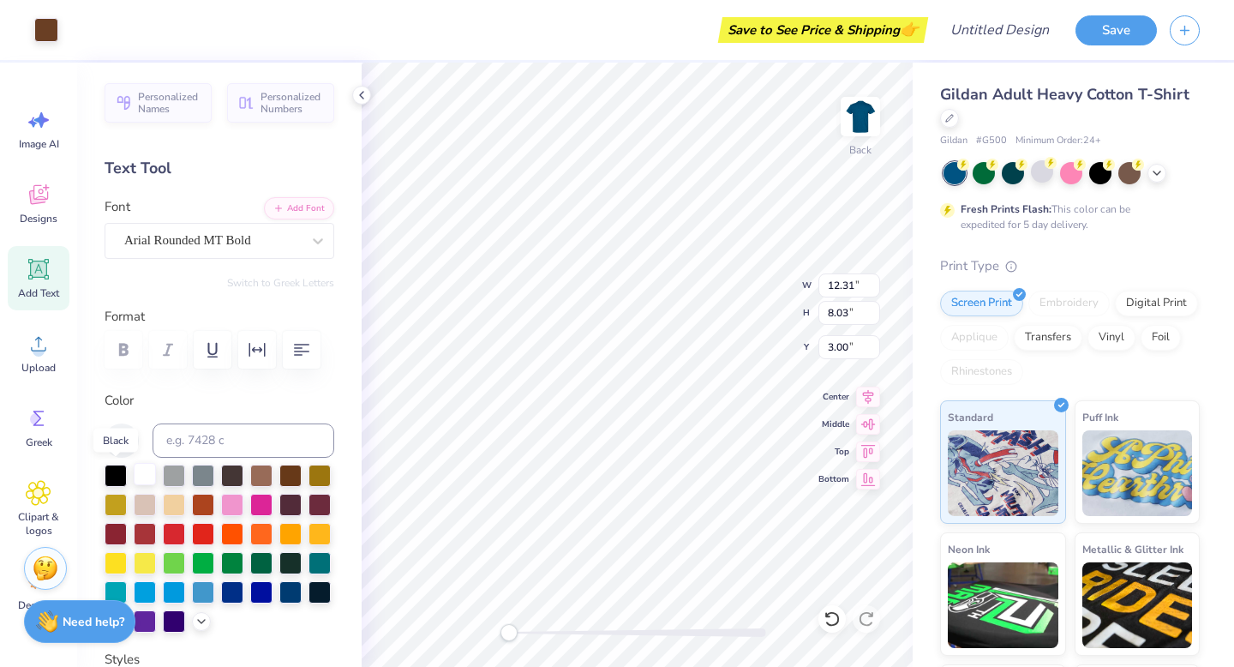
drag, startPoint x: 119, startPoint y: 473, endPoint x: 134, endPoint y: 467, distance: 15.8
click at [119, 473] on div at bounding box center [116, 476] width 22 height 22
type input "9.67"
type input "6.40"
click at [119, 479] on div at bounding box center [116, 474] width 22 height 22
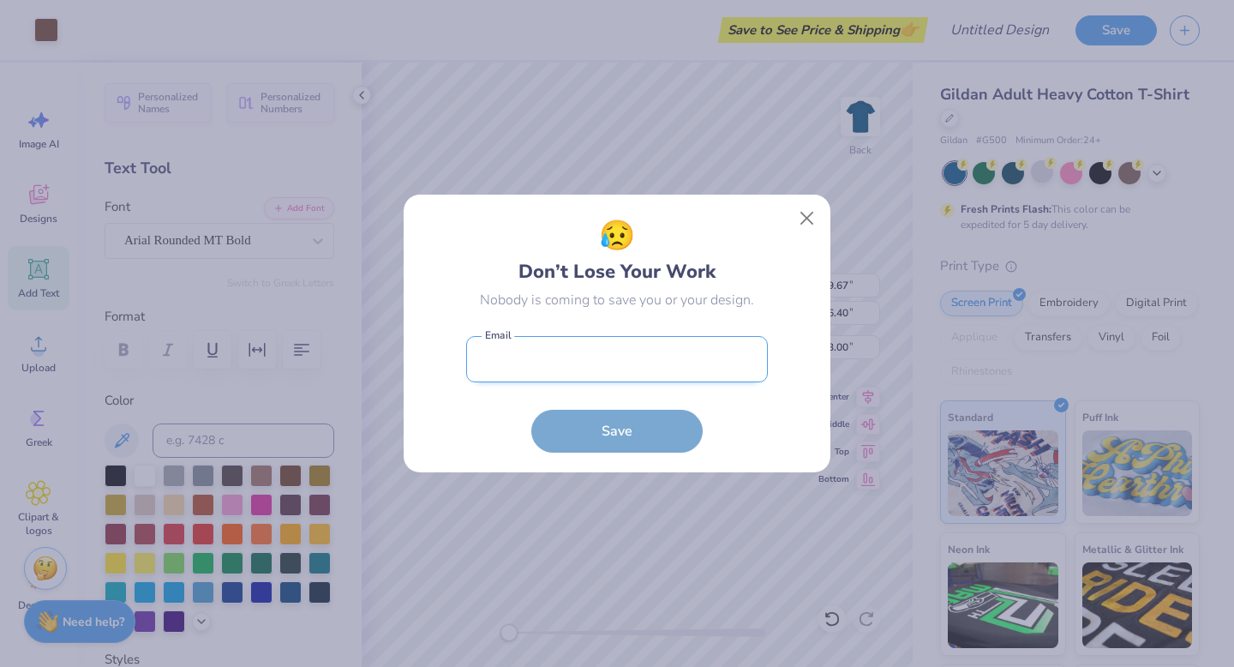
click at [571, 372] on input "email" at bounding box center [617, 359] width 302 height 47
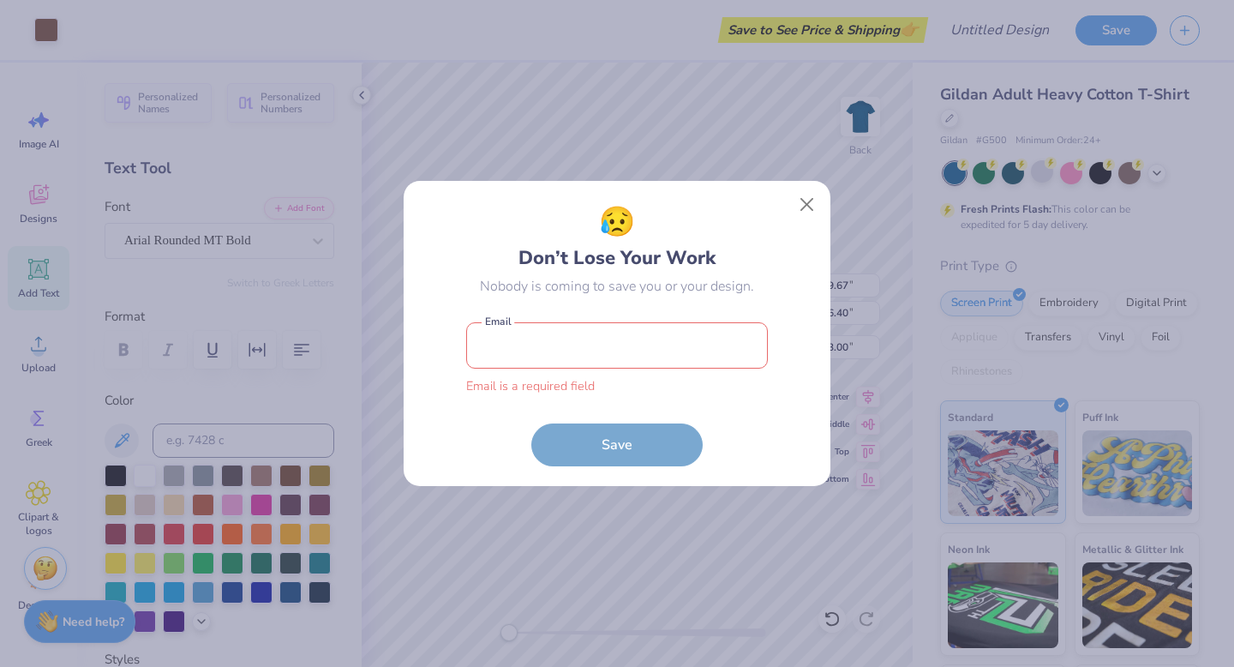
type input "[EMAIL_ADDRESS][DOMAIN_NAME]"
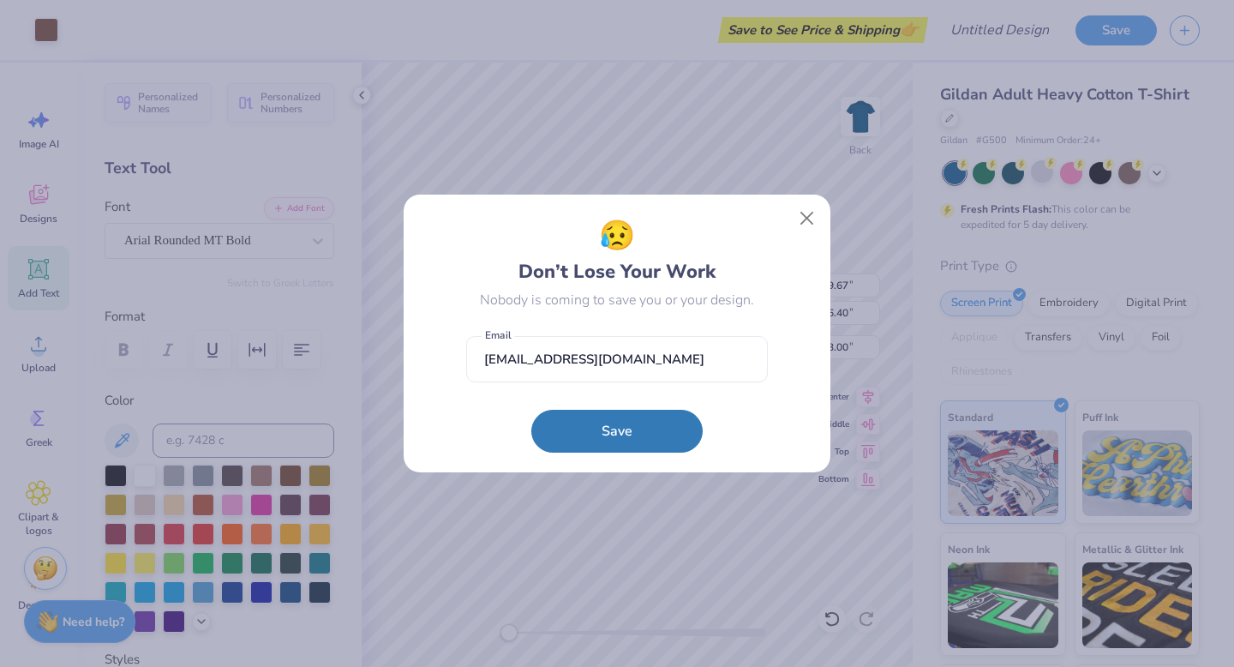
click at [619, 416] on button "Save" at bounding box center [616, 431] width 171 height 43
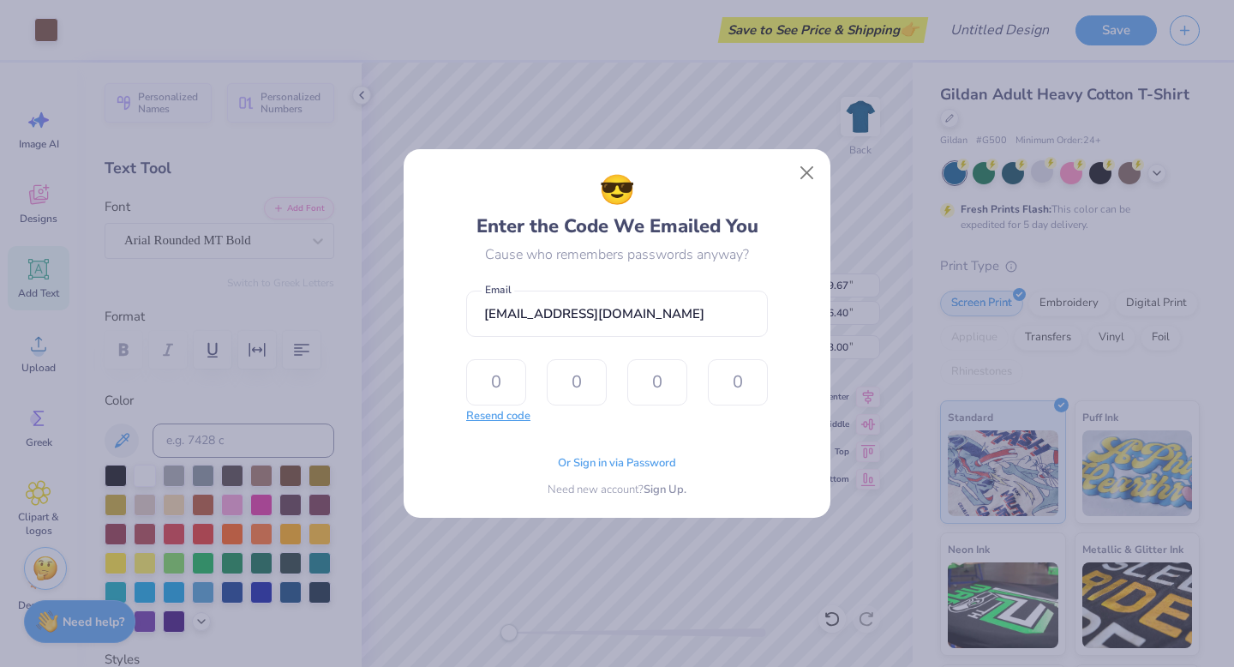
click at [512, 417] on button "Resend code" at bounding box center [498, 416] width 64 height 17
click at [493, 374] on input "text" at bounding box center [496, 382] width 60 height 46
type input "9"
type input "6"
type input "0"
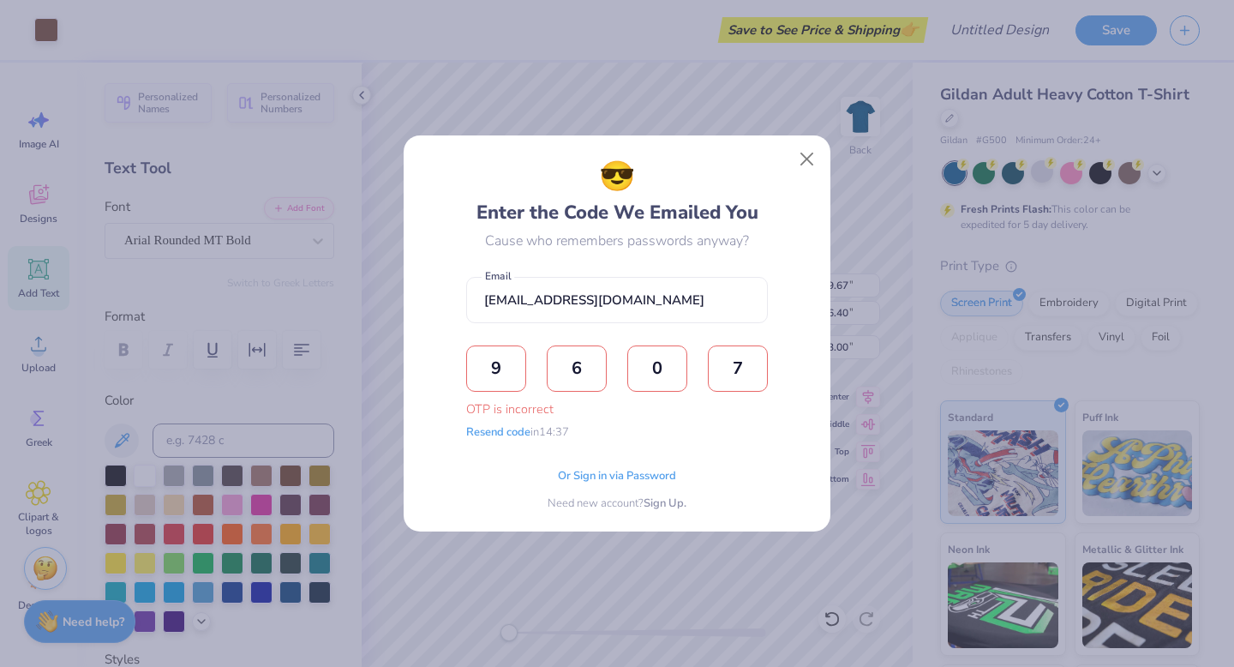
type input "7"
click at [510, 375] on input "9" at bounding box center [496, 368] width 60 height 46
type input "2"
type input "1"
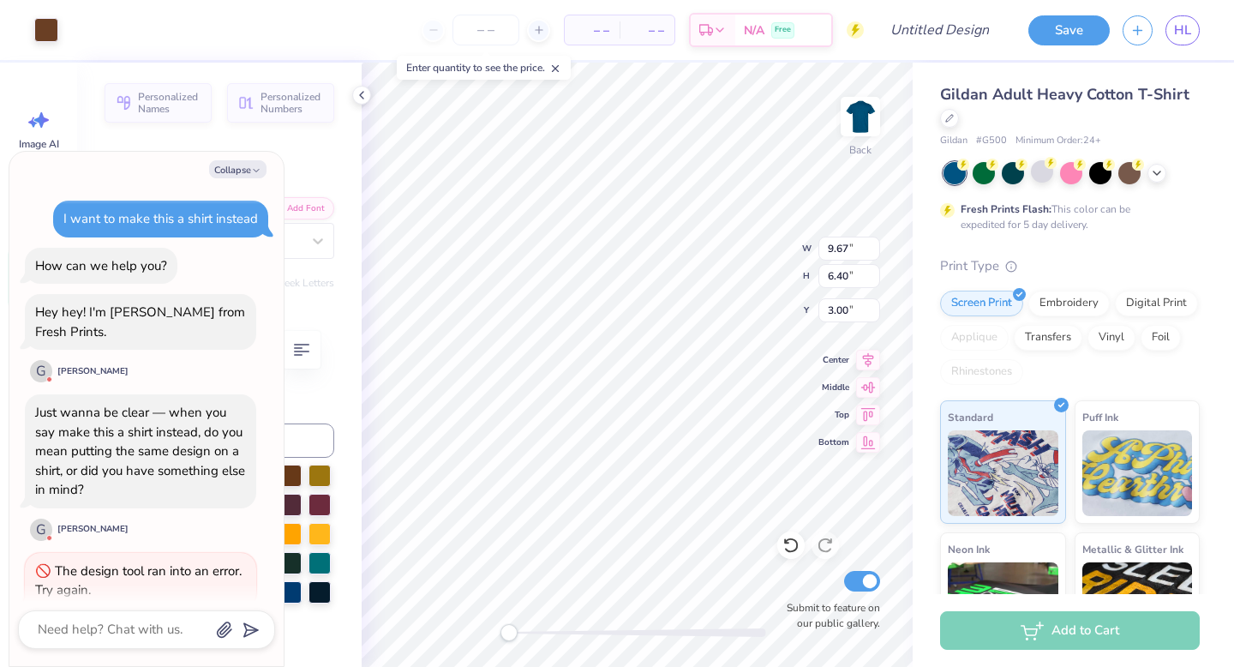
scroll to position [86, 0]
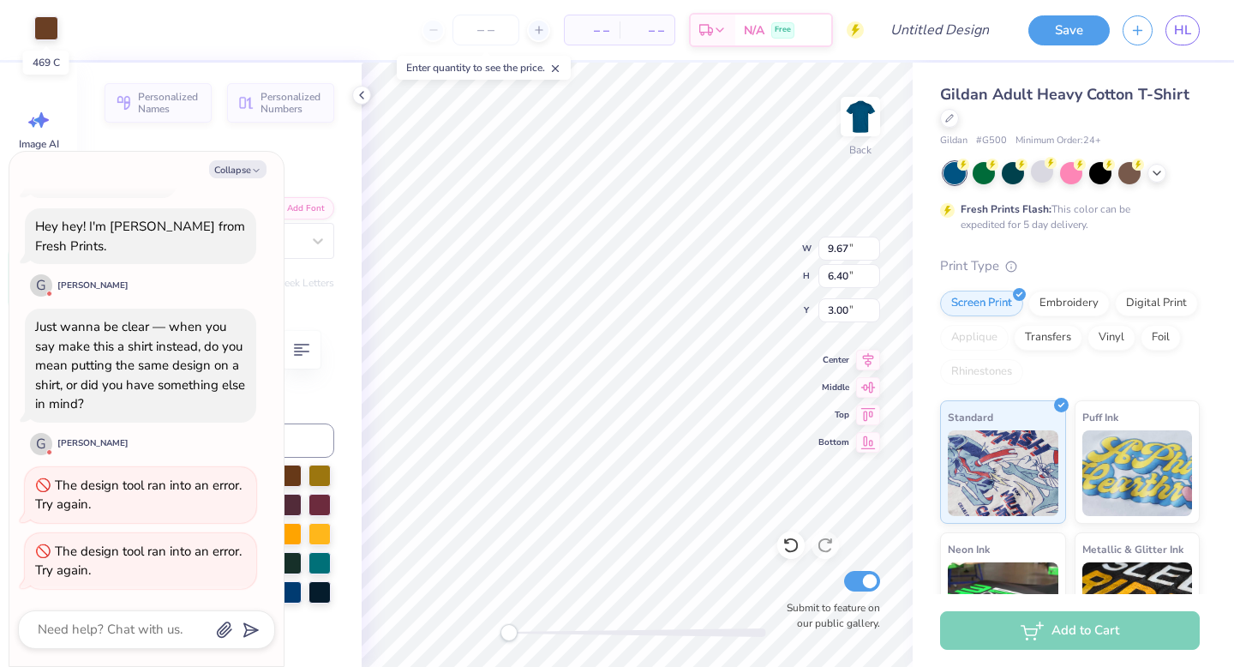
click at [55, 33] on div at bounding box center [46, 28] width 24 height 24
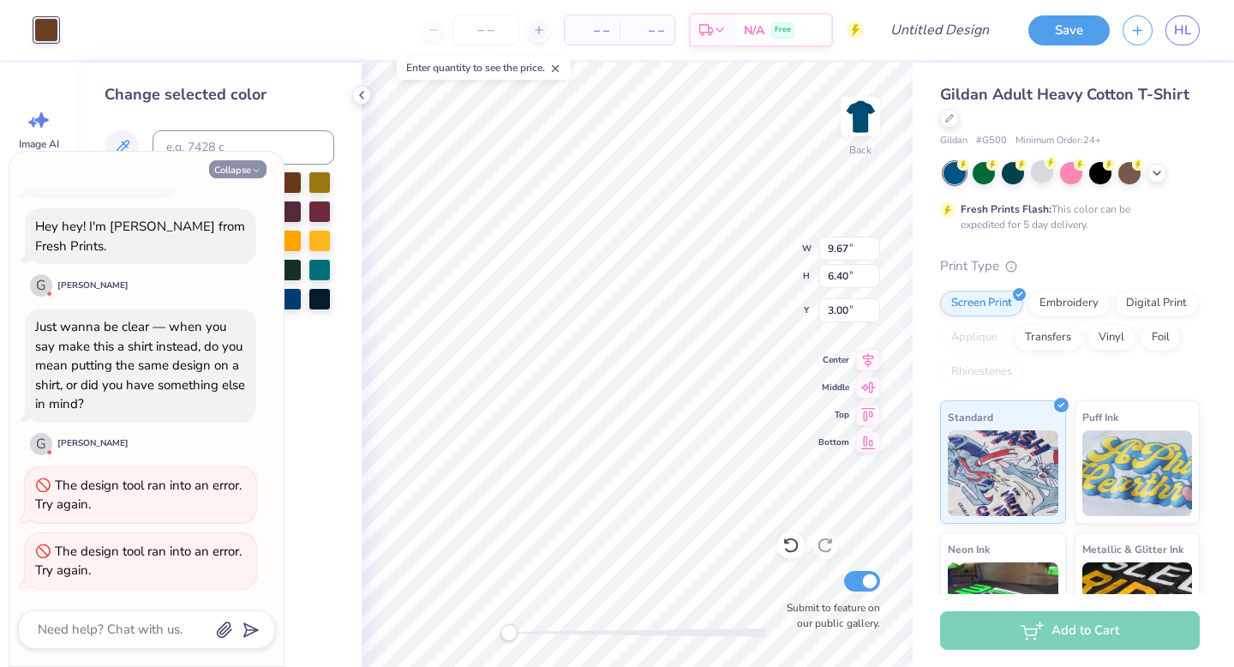
click at [251, 176] on button "Collapse" at bounding box center [237, 169] width 57 height 18
type textarea "x"
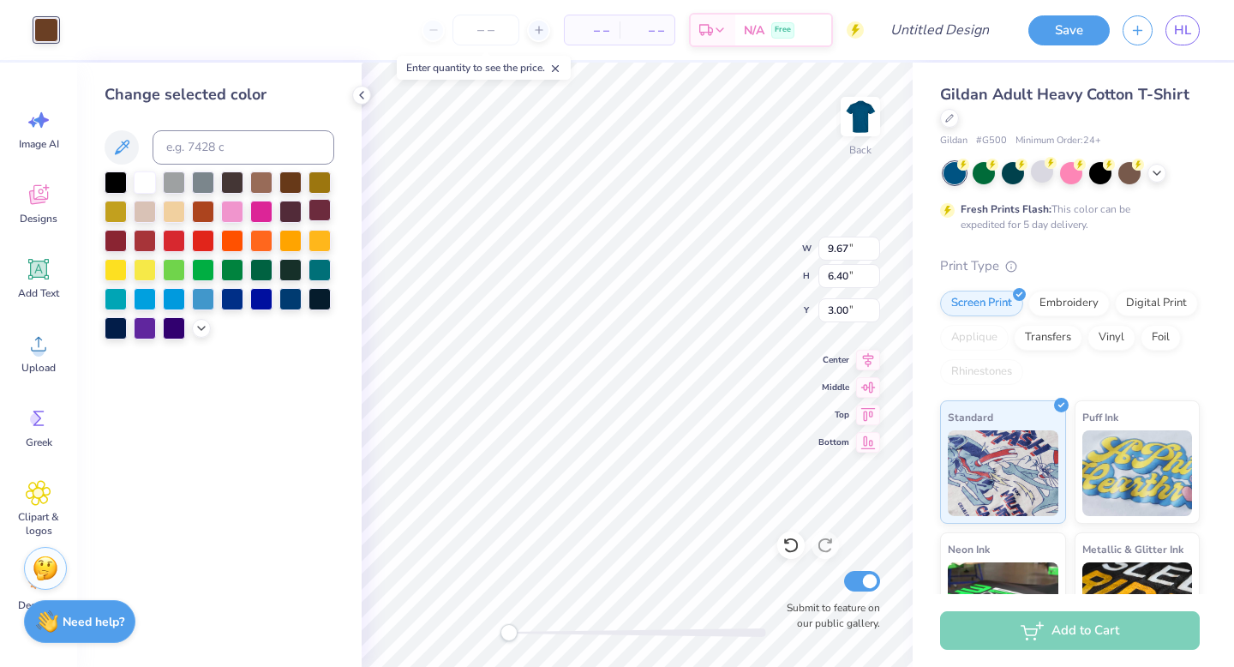
click at [319, 212] on div at bounding box center [320, 210] width 22 height 22
click at [115, 181] on div at bounding box center [116, 181] width 22 height 22
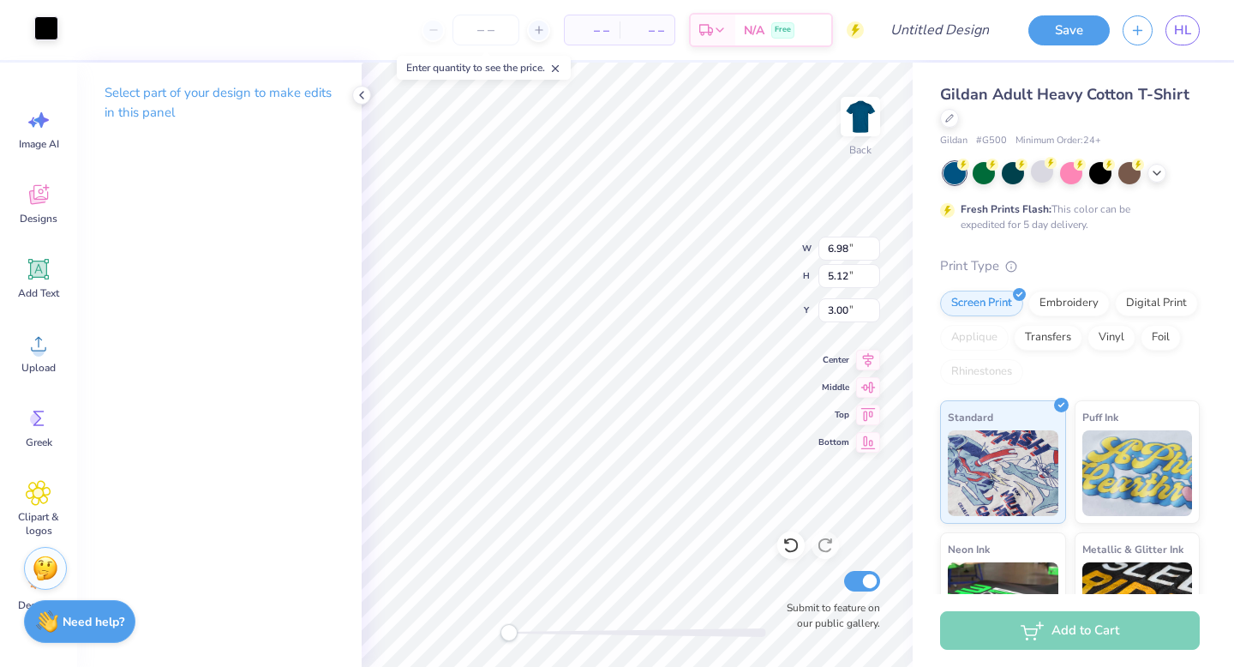
click at [50, 31] on div at bounding box center [46, 28] width 24 height 24
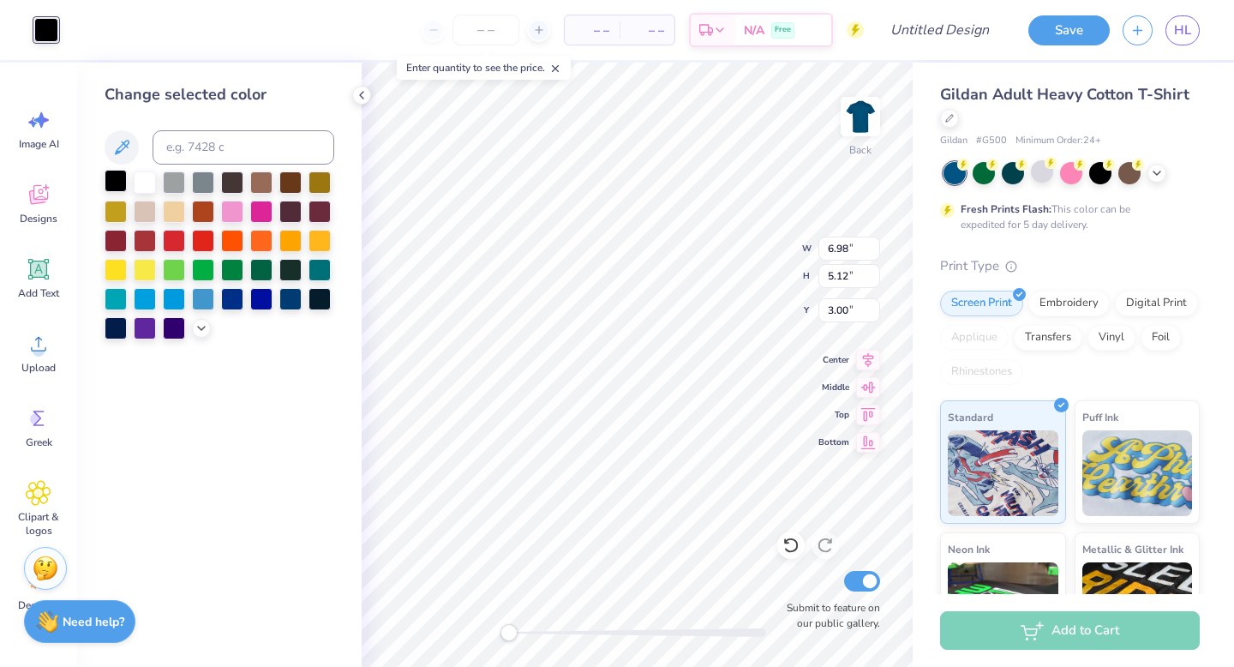
click at [117, 180] on div at bounding box center [116, 181] width 22 height 22
click at [119, 188] on div at bounding box center [116, 181] width 22 height 22
click at [50, 22] on div at bounding box center [46, 30] width 24 height 24
click at [369, 95] on div at bounding box center [361, 95] width 19 height 19
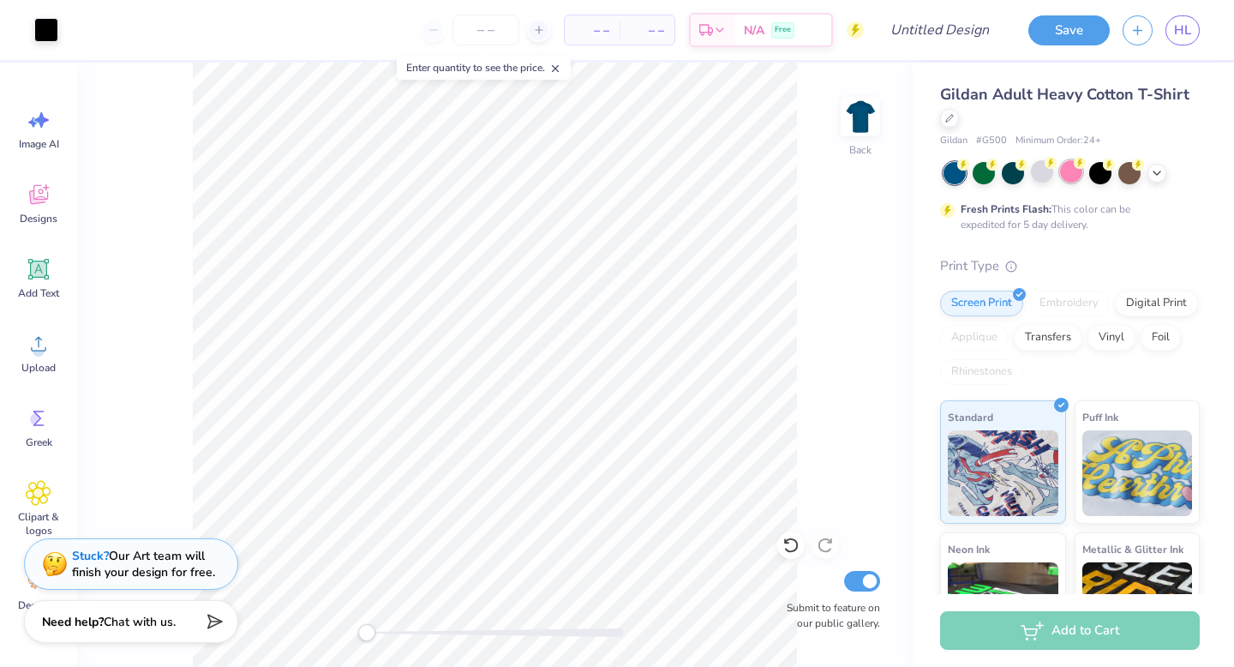
click at [1074, 172] on div at bounding box center [1071, 171] width 22 height 22
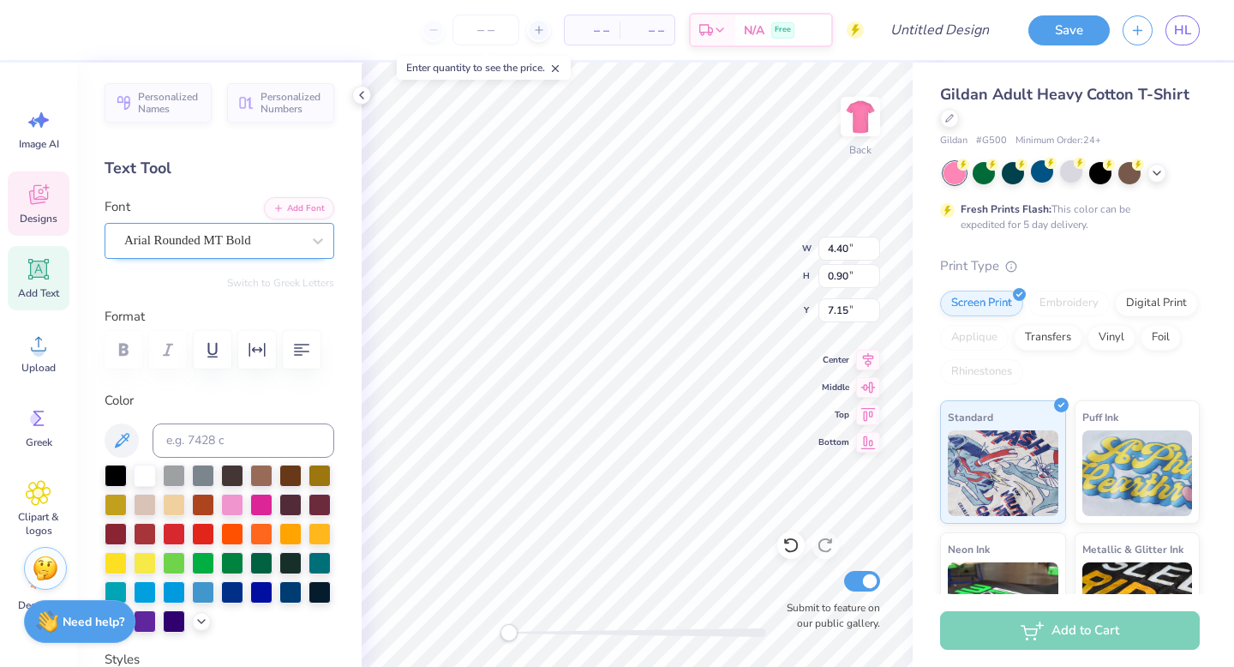
click at [151, 236] on div "Arial Rounded MT Bold" at bounding box center [213, 240] width 180 height 27
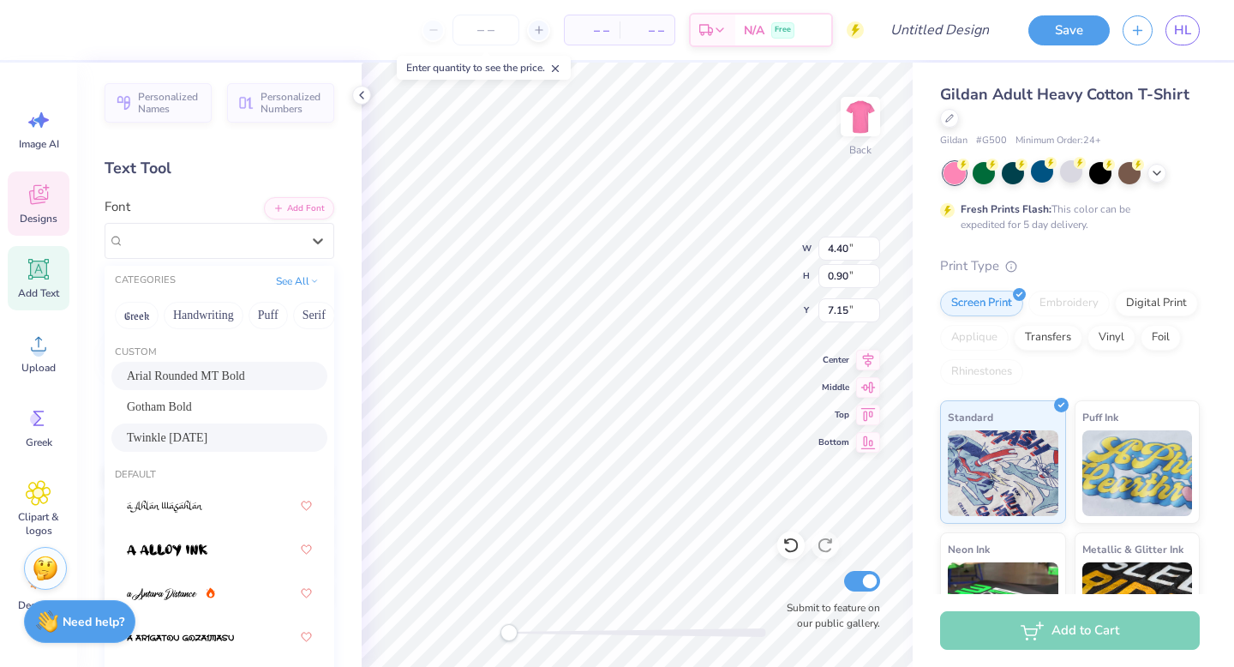
click at [189, 432] on span "Twinkle [DATE]" at bounding box center [167, 438] width 81 height 18
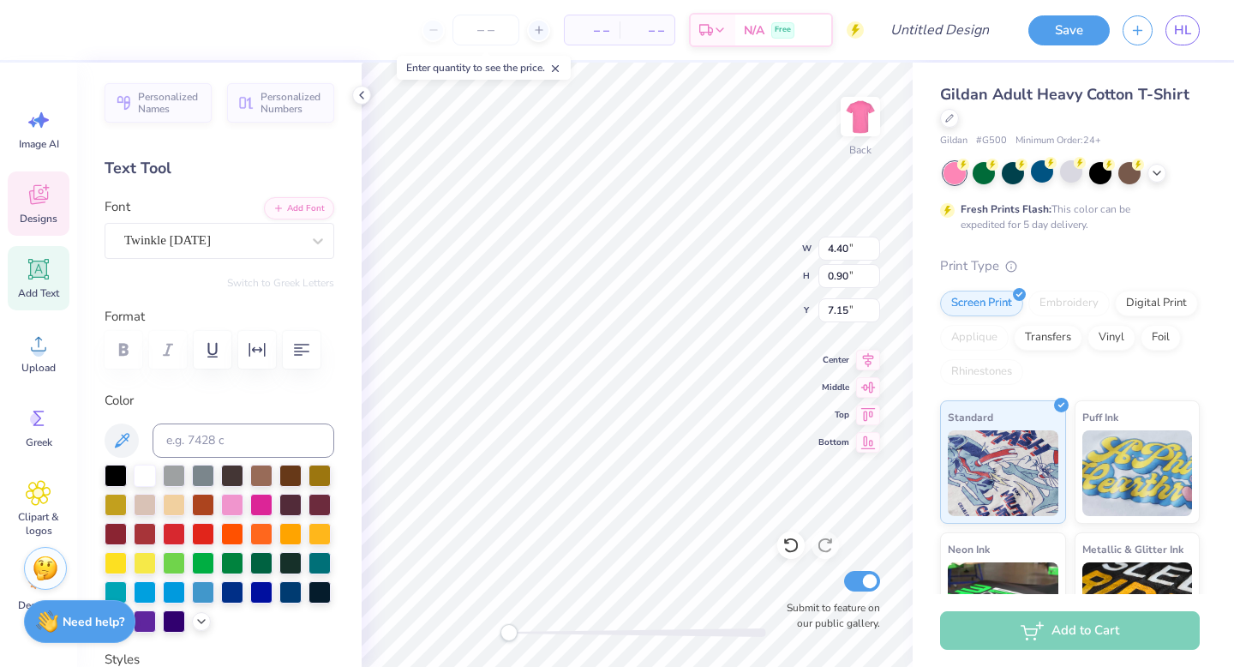
type input "5.56"
type input "8.50"
click at [207, 242] on div "Arial Rounded MT Bold" at bounding box center [213, 240] width 180 height 27
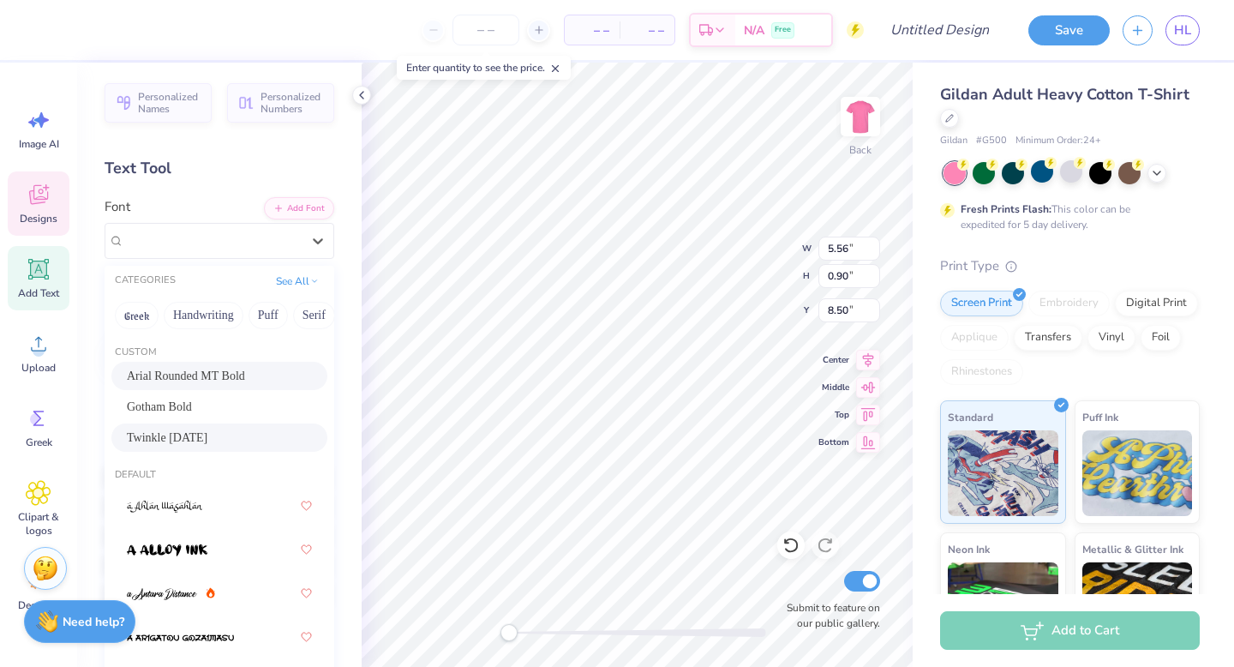
click at [192, 433] on span "Twinkle [DATE]" at bounding box center [167, 438] width 81 height 18
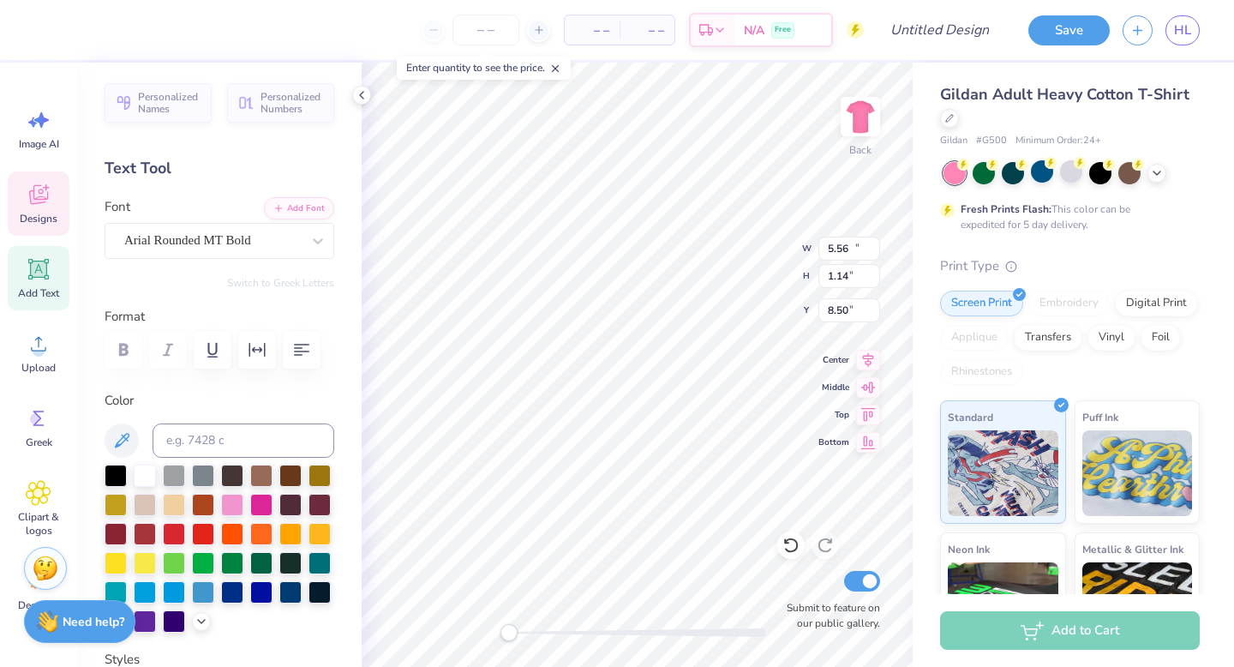
type input "12.31"
type input "1.14"
type input "9.89"
click at [180, 232] on div "Arial Rounded MT Bold" at bounding box center [213, 240] width 180 height 27
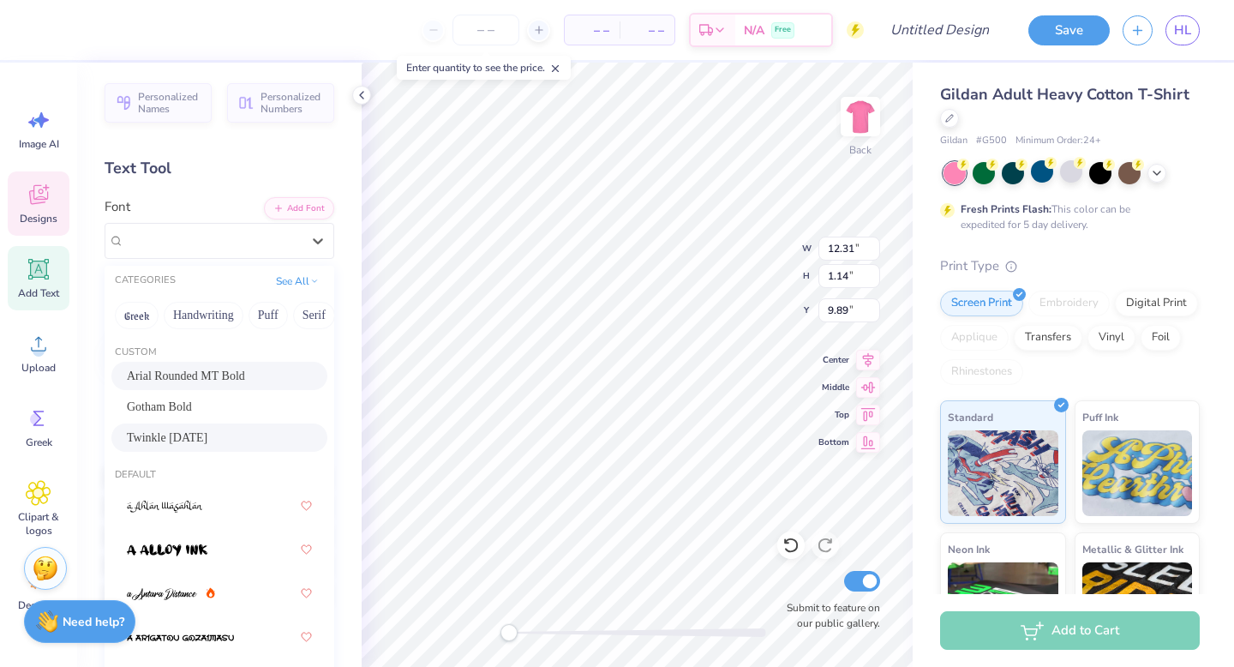
click at [189, 456] on div "Custom Arial Rounded MT Bold Gotham Bold Twinkle [DATE]" at bounding box center [220, 400] width 230 height 123
click at [189, 448] on div "Twinkle [DATE]" at bounding box center [219, 437] width 216 height 28
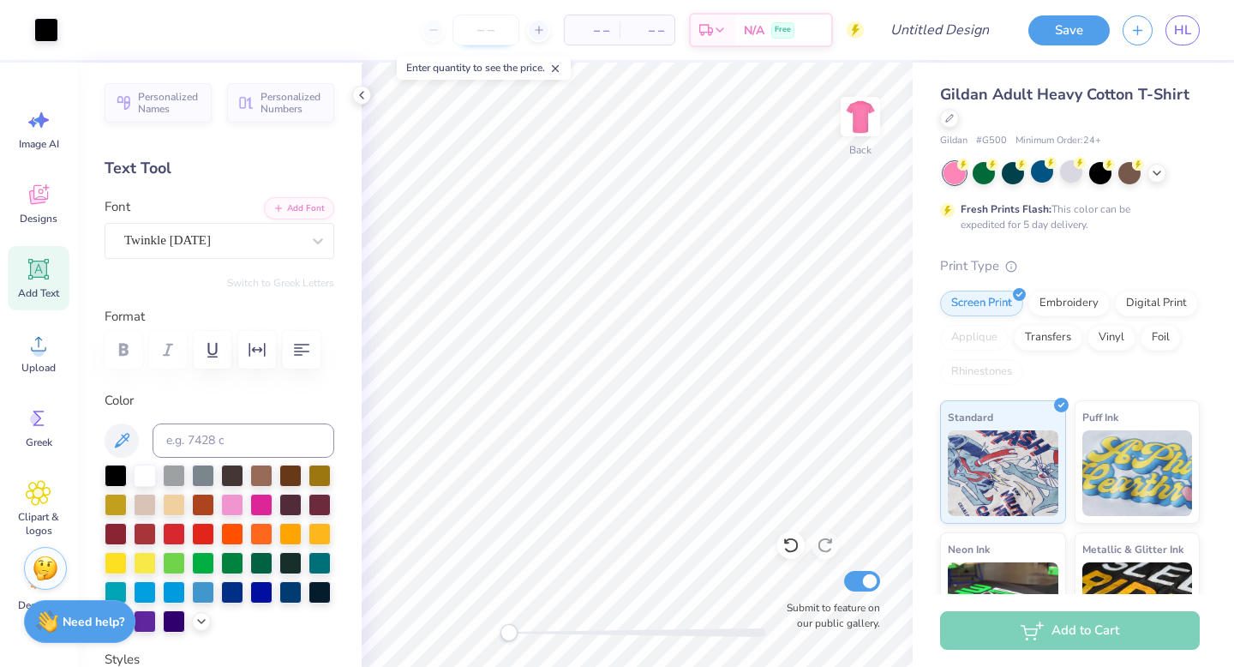
click at [483, 38] on input "number" at bounding box center [486, 30] width 67 height 31
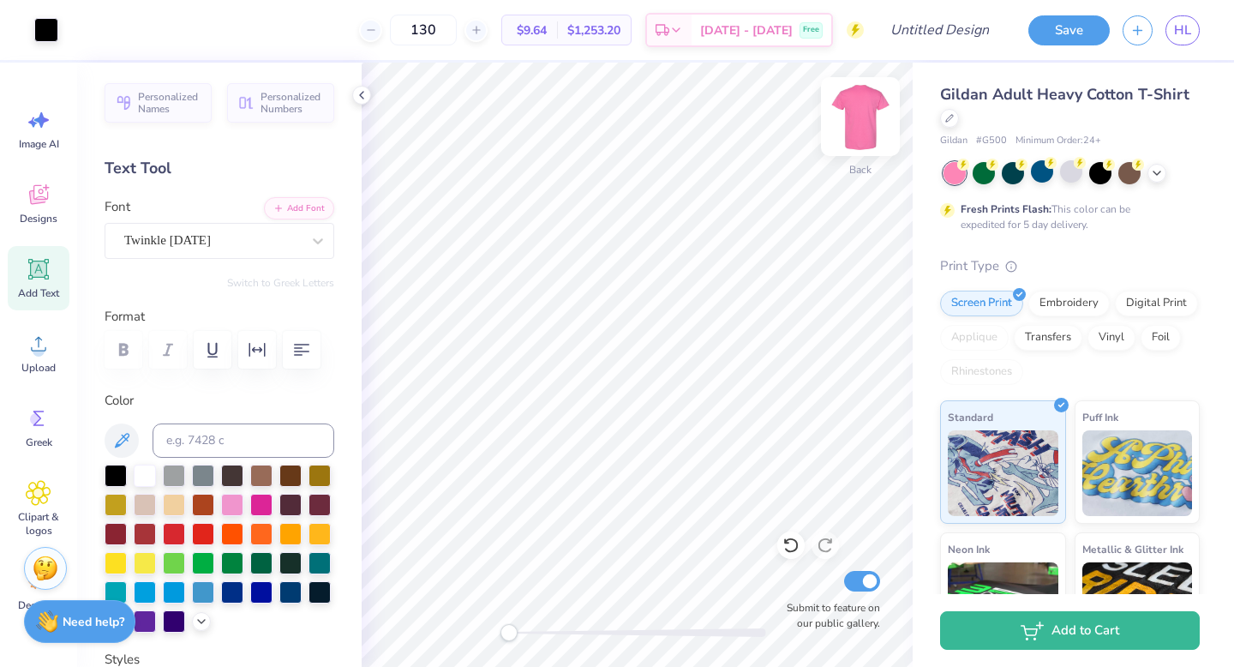
type input "130"
click at [859, 141] on img at bounding box center [860, 116] width 69 height 69
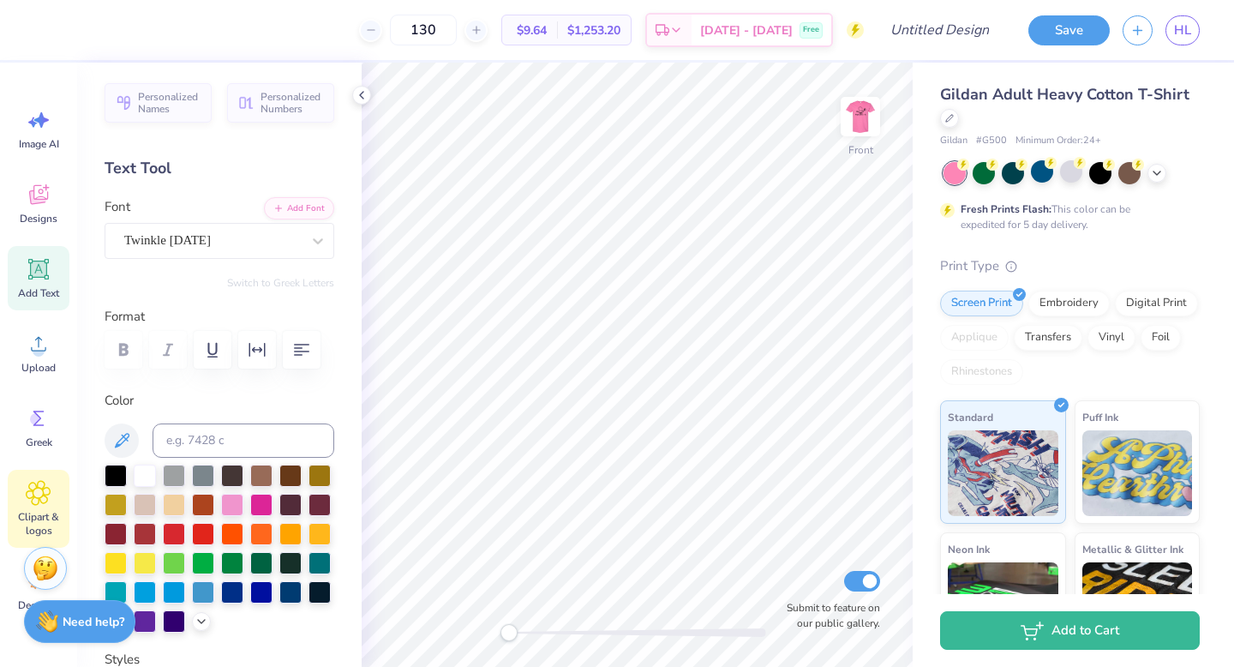
click at [36, 492] on icon at bounding box center [38, 493] width 10 height 10
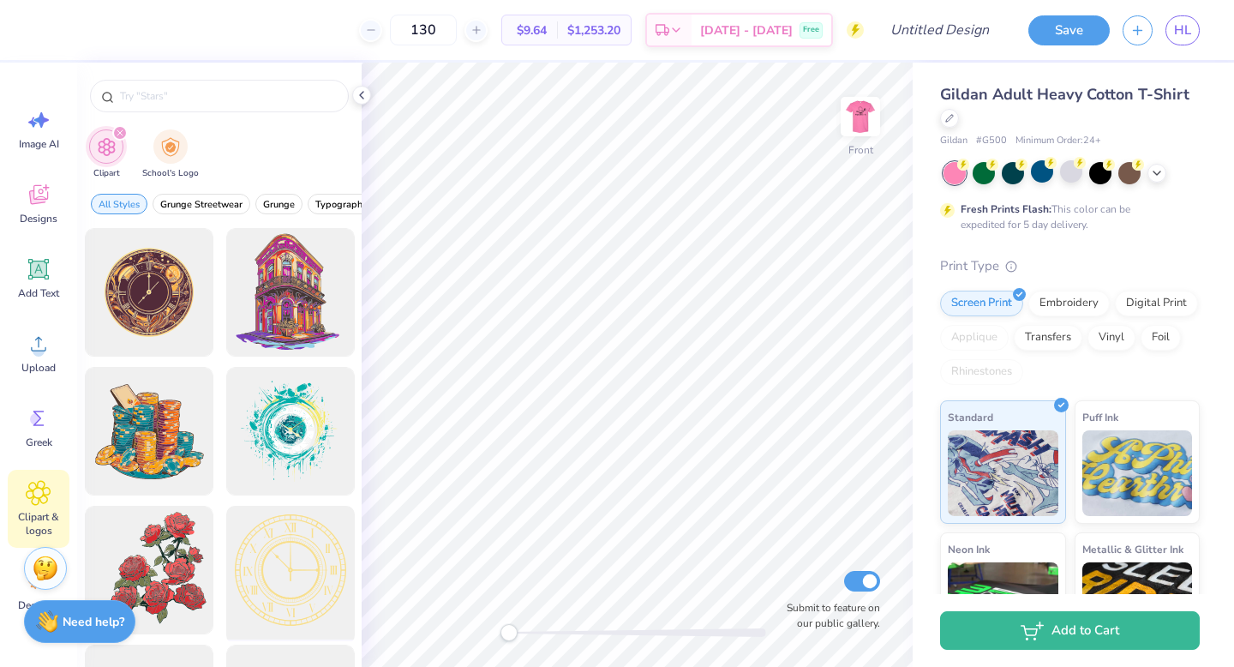
click at [275, 555] on div at bounding box center [289, 570] width 141 height 141
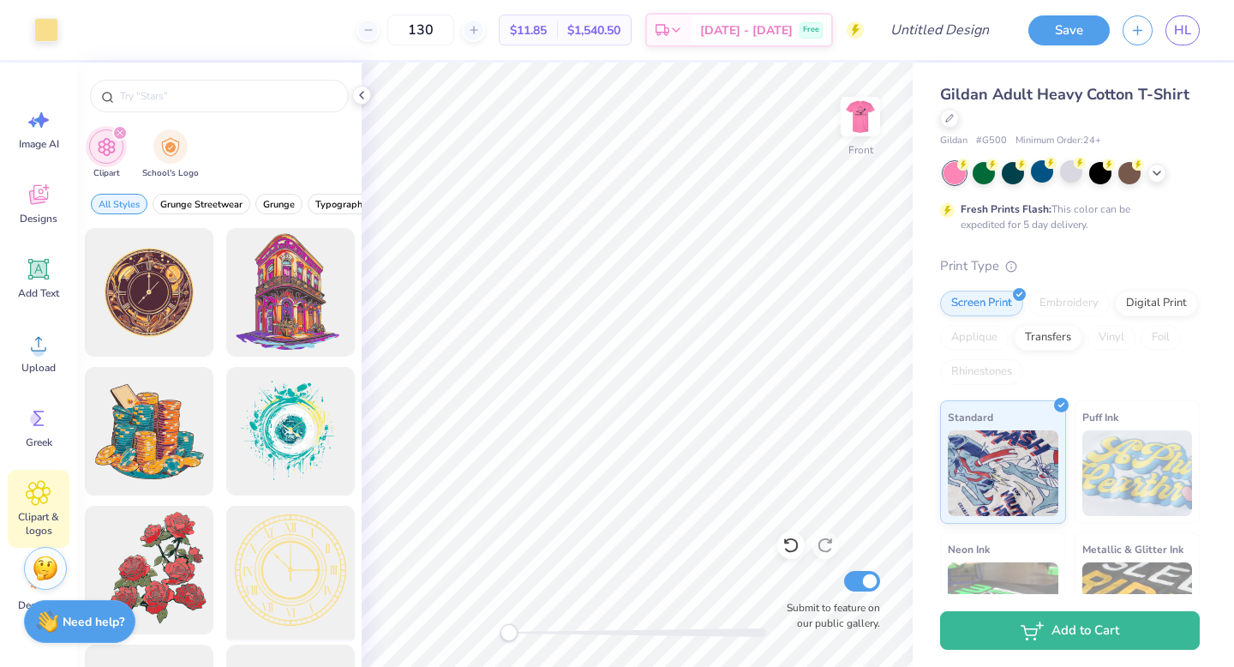
click at [257, 527] on div at bounding box center [289, 570] width 141 height 141
type input "6.22"
type input "4.77"
type input "4.58"
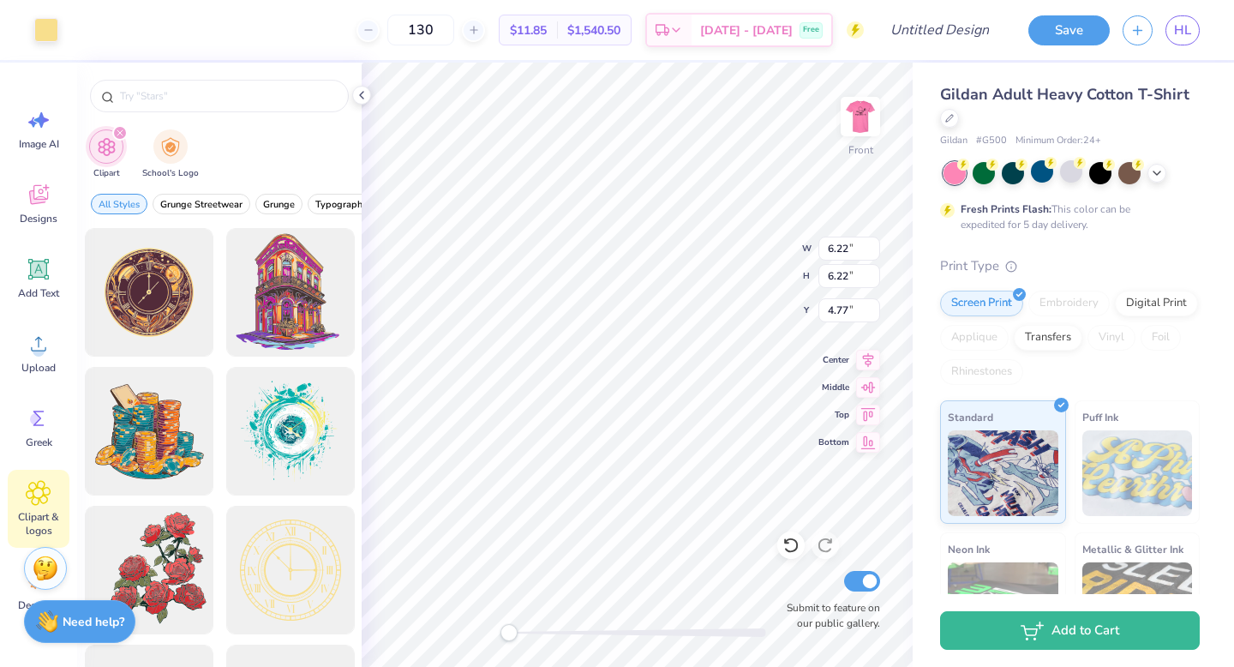
type input "4.58"
type input "3.00"
type input "6.22"
type input "8.82"
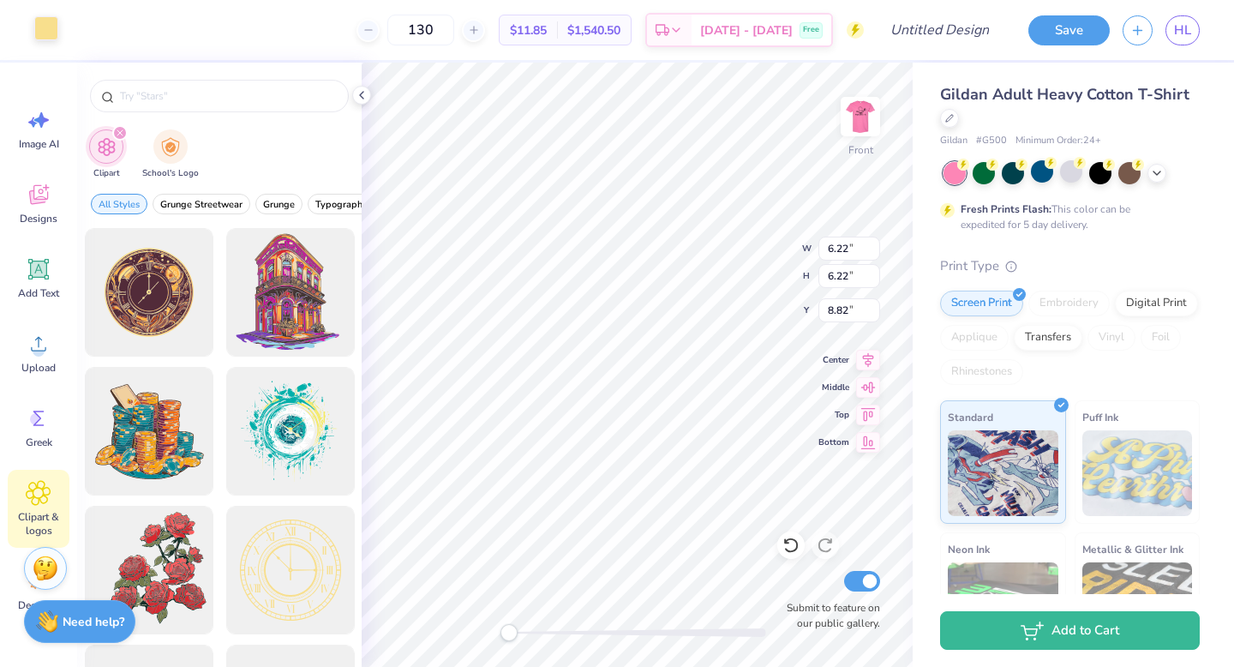
click at [50, 35] on div at bounding box center [46, 28] width 24 height 24
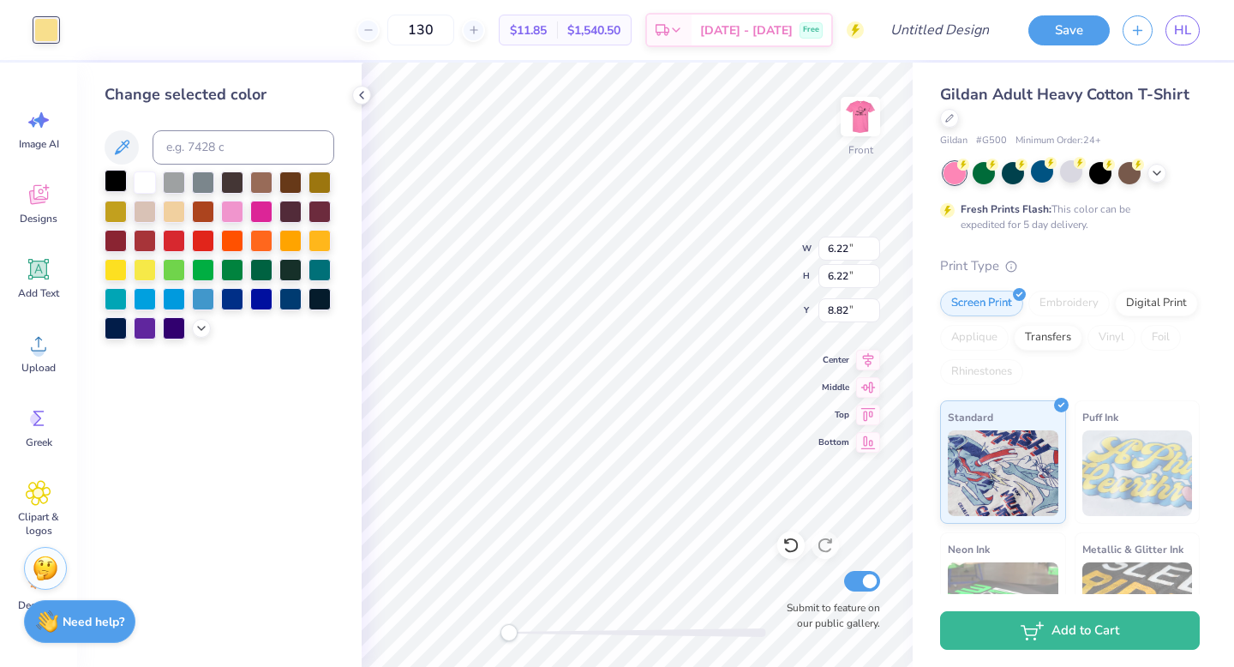
click at [114, 184] on div at bounding box center [116, 181] width 22 height 22
click at [45, 27] on div at bounding box center [46, 30] width 24 height 24
type input "7.08"
type input "3.00"
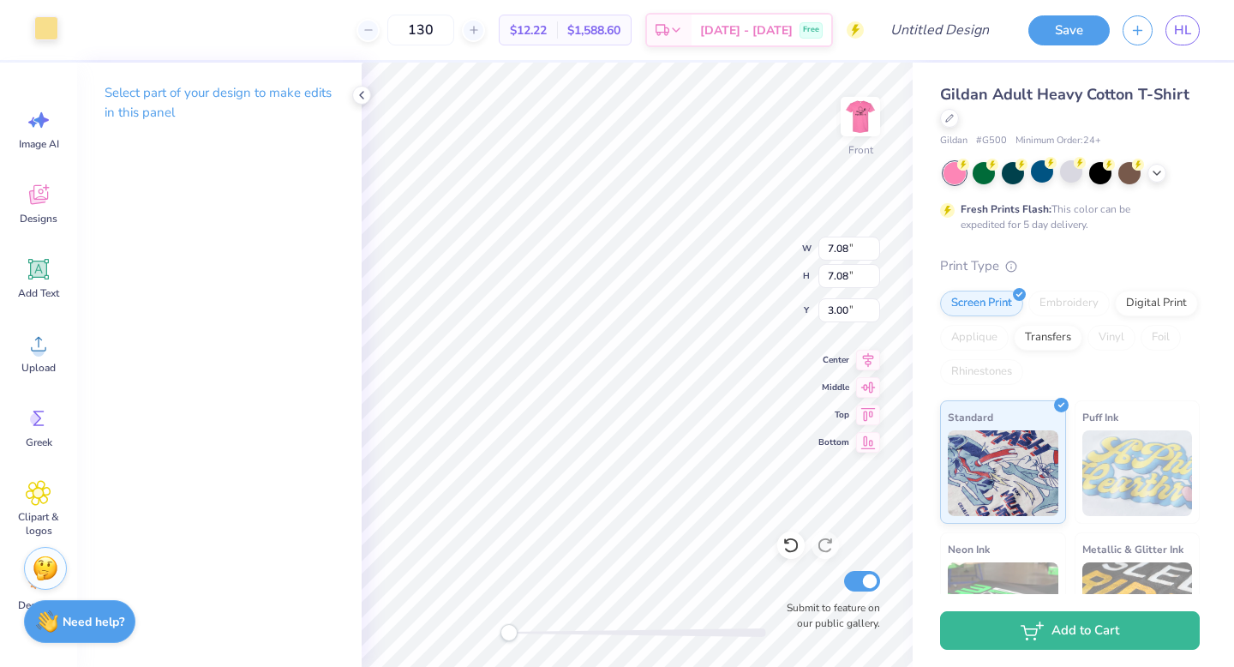
click at [42, 34] on div at bounding box center [46, 28] width 24 height 24
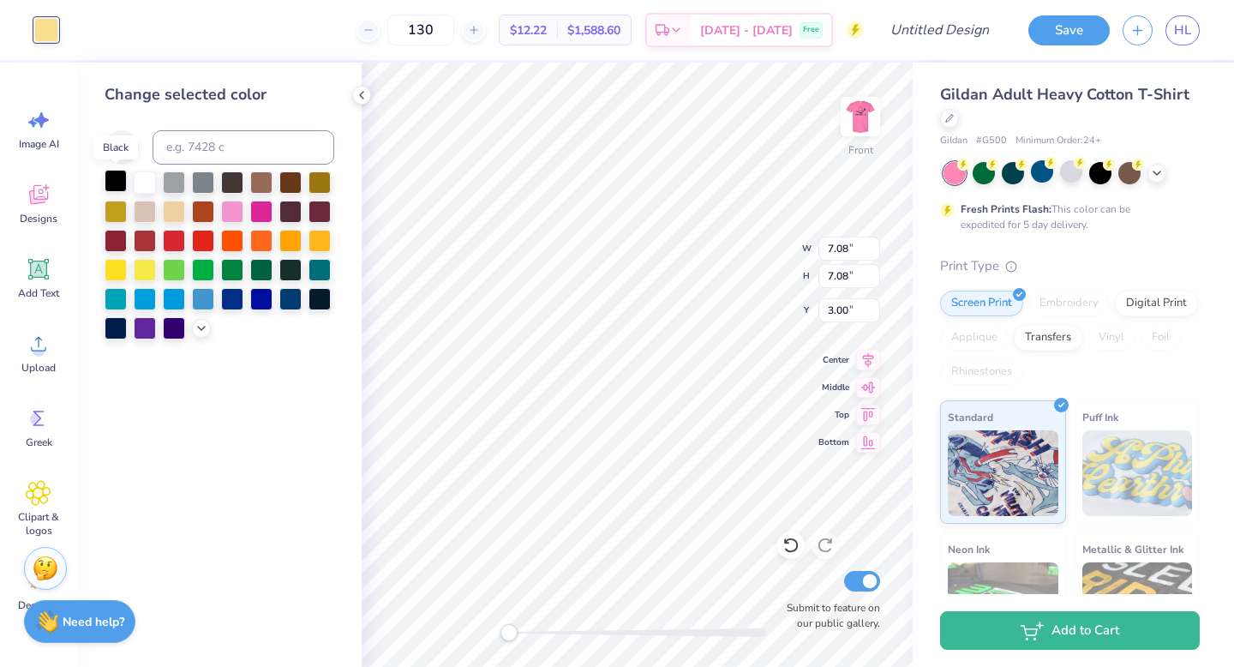
click at [119, 181] on div at bounding box center [116, 181] width 22 height 22
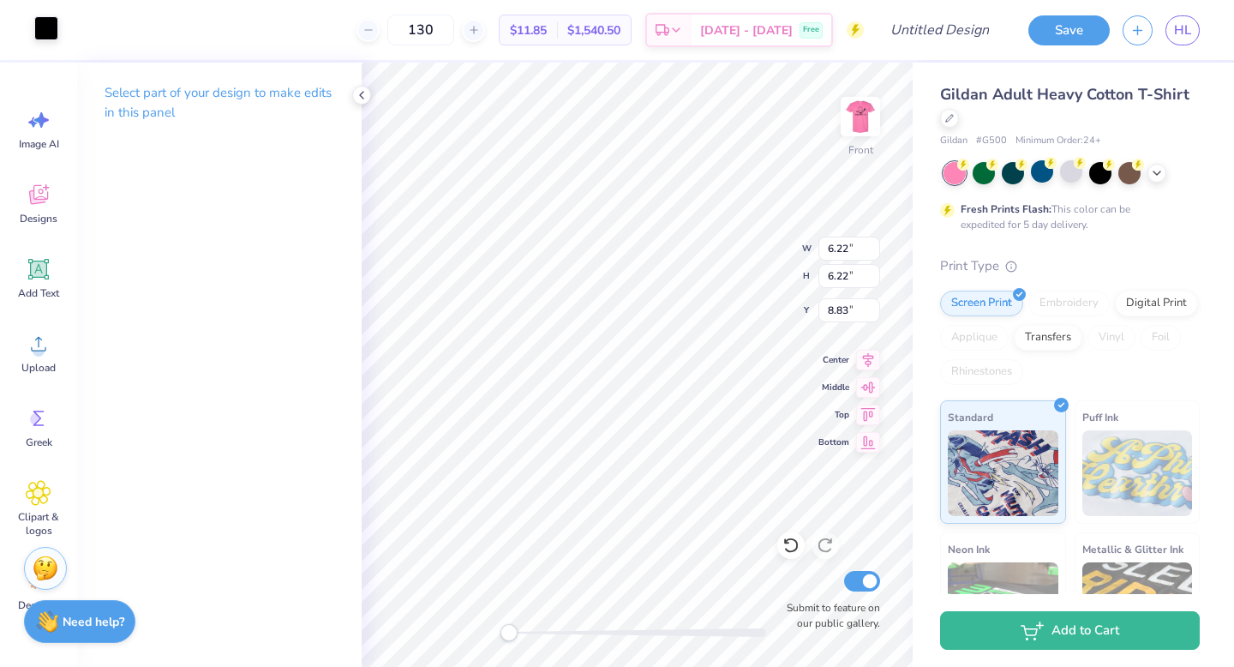
click at [36, 33] on div at bounding box center [46, 28] width 24 height 24
click at [62, 22] on div "Art colors 130 $11.85 Per Item $1,540.50 Total Est. Delivery [DATE] - [DATE] Fr…" at bounding box center [617, 30] width 1234 height 60
click at [51, 28] on div at bounding box center [46, 28] width 24 height 24
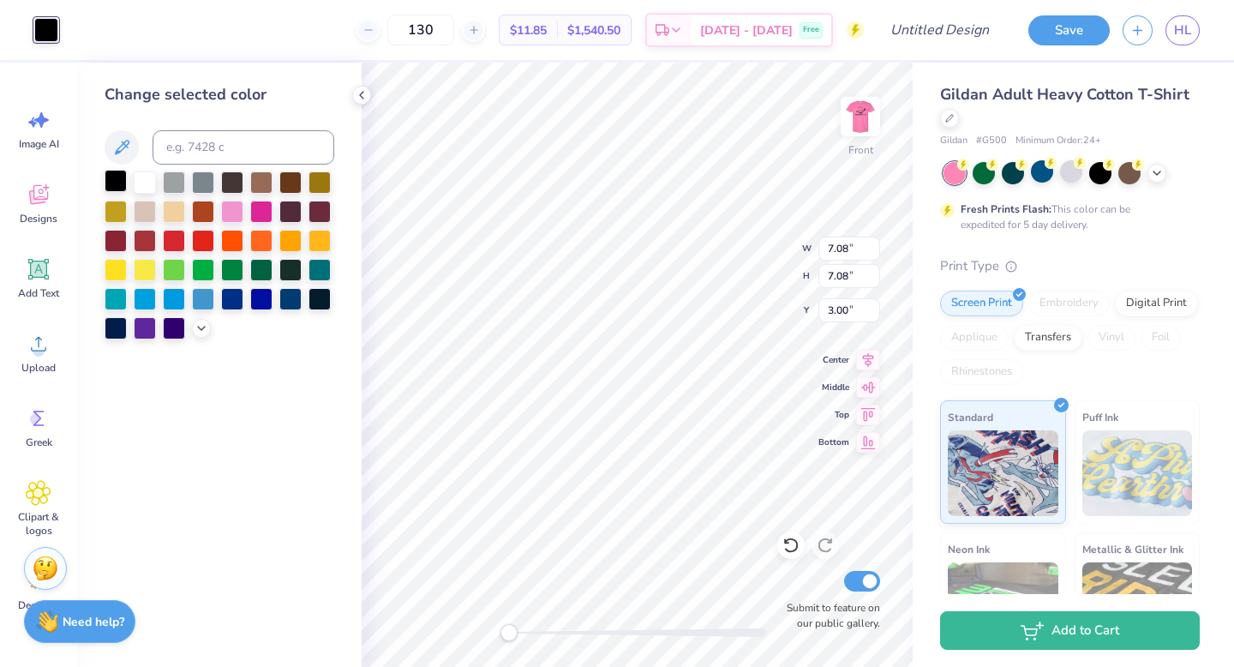
click at [119, 187] on div at bounding box center [116, 181] width 22 height 22
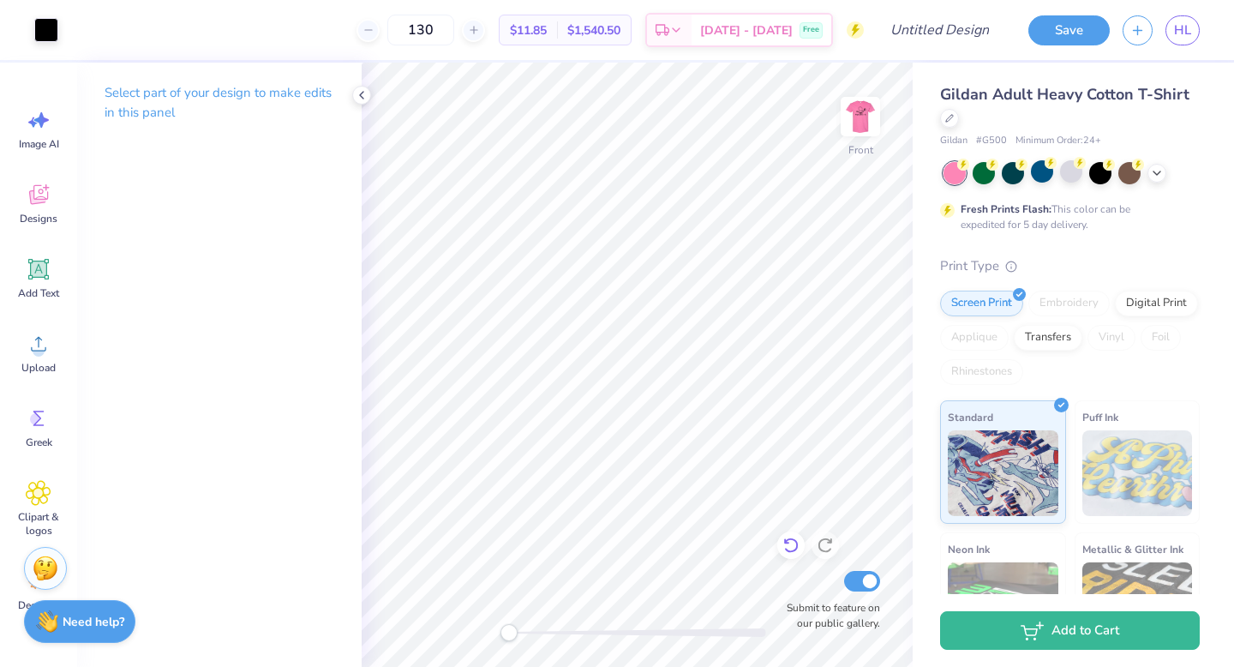
click at [793, 543] on icon at bounding box center [791, 545] width 17 height 17
click at [865, 120] on img at bounding box center [860, 116] width 69 height 69
click at [480, 30] on icon at bounding box center [474, 30] width 12 height 12
click at [485, 30] on div "132" at bounding box center [421, 30] width 129 height 31
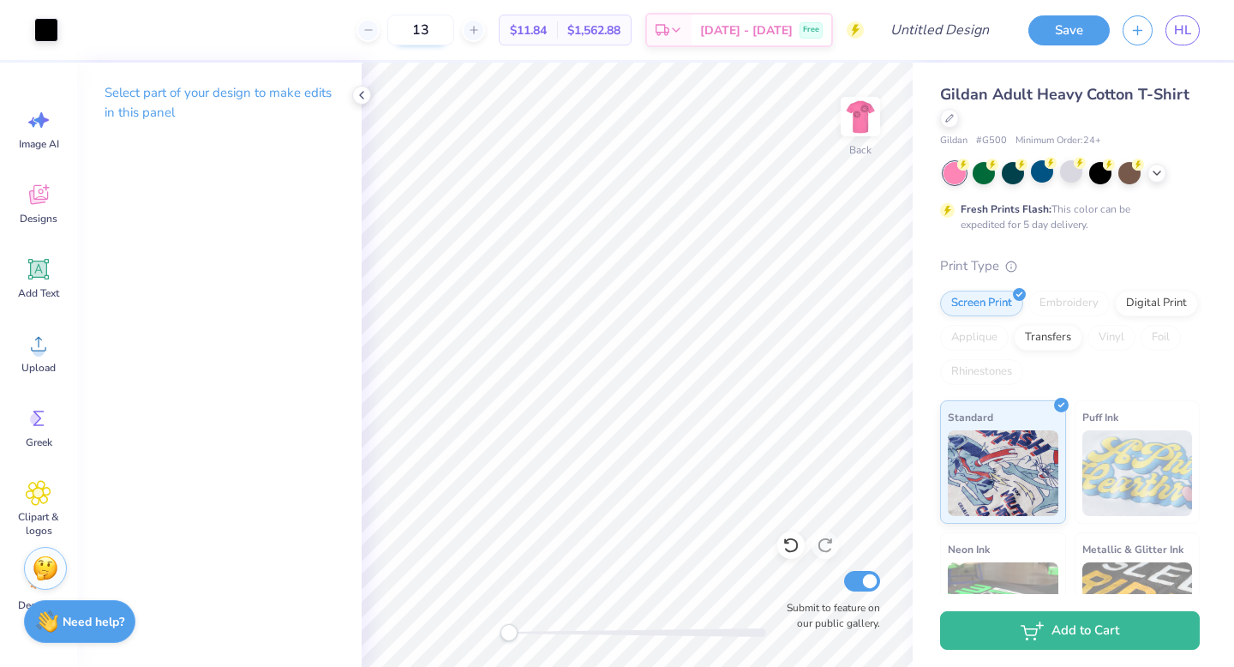
type input "1"
type input "150"
type textarea "x"
